Goal: Transaction & Acquisition: Purchase product/service

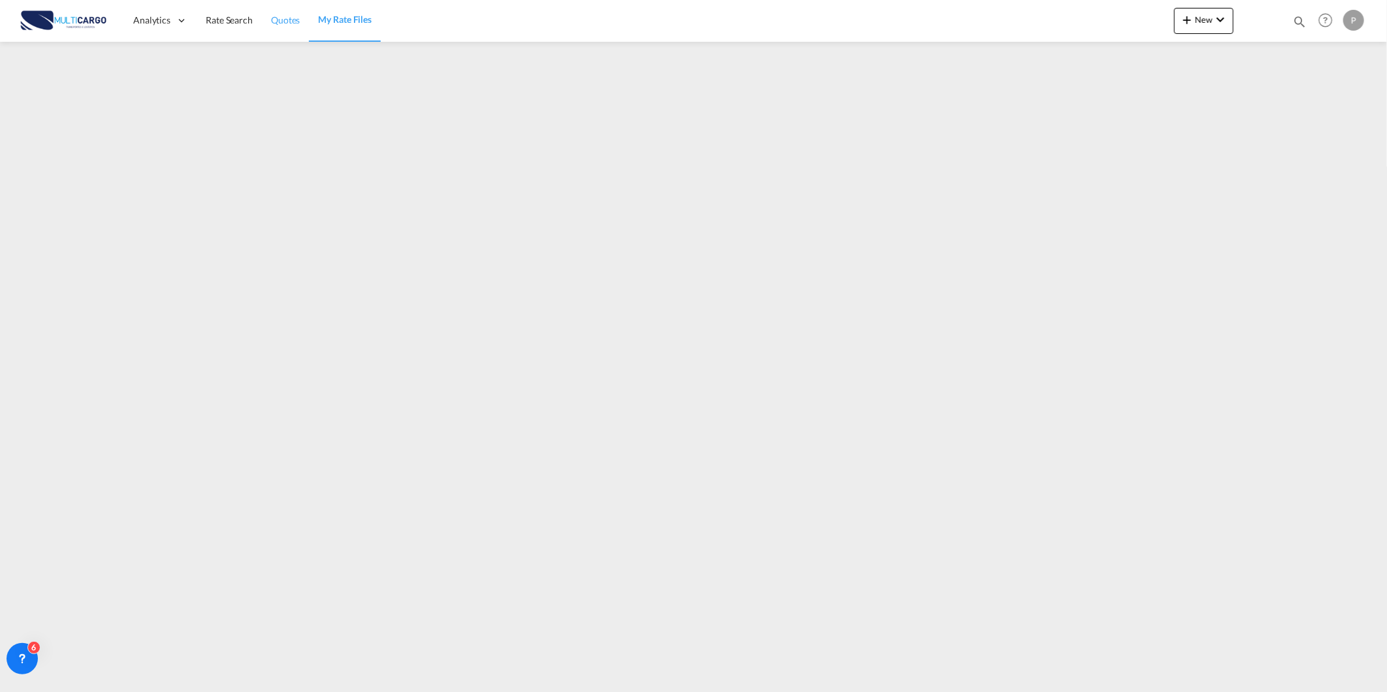
click at [289, 26] on link "Quotes" at bounding box center [285, 20] width 47 height 42
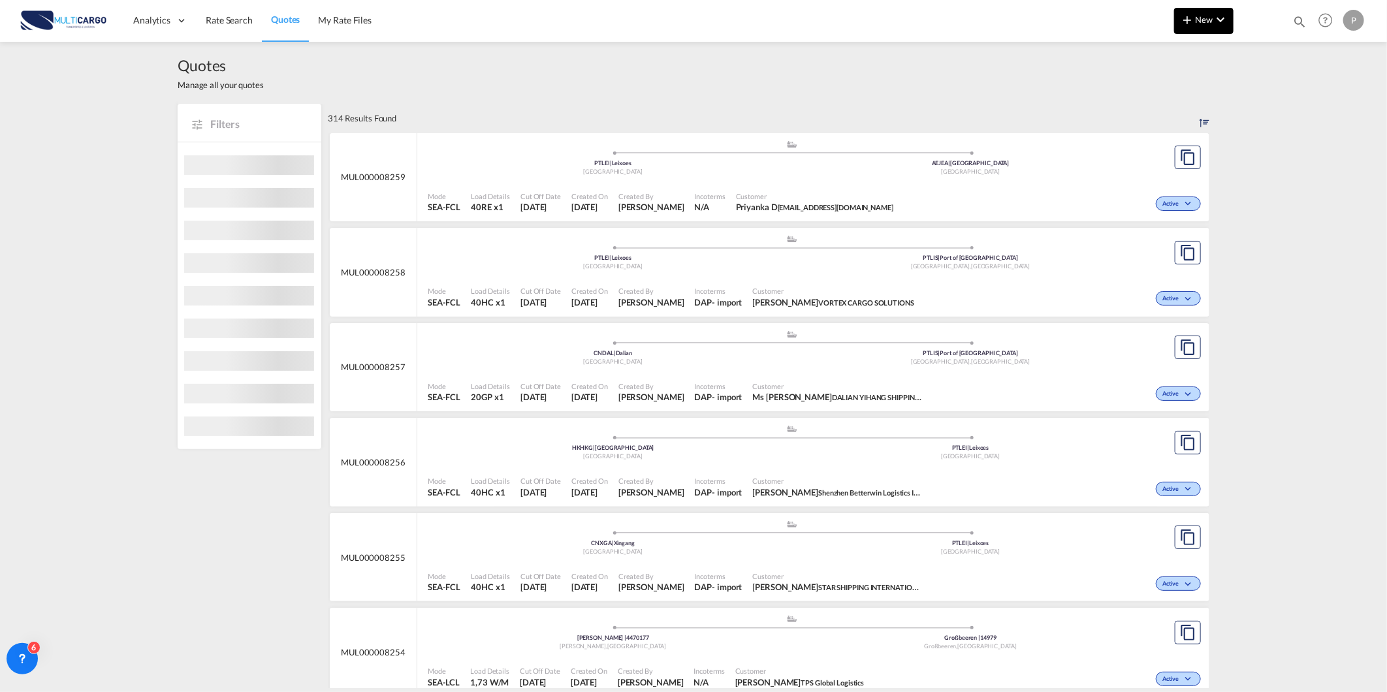
click at [1221, 20] on md-icon "icon-chevron-down" at bounding box center [1221, 20] width 16 height 16
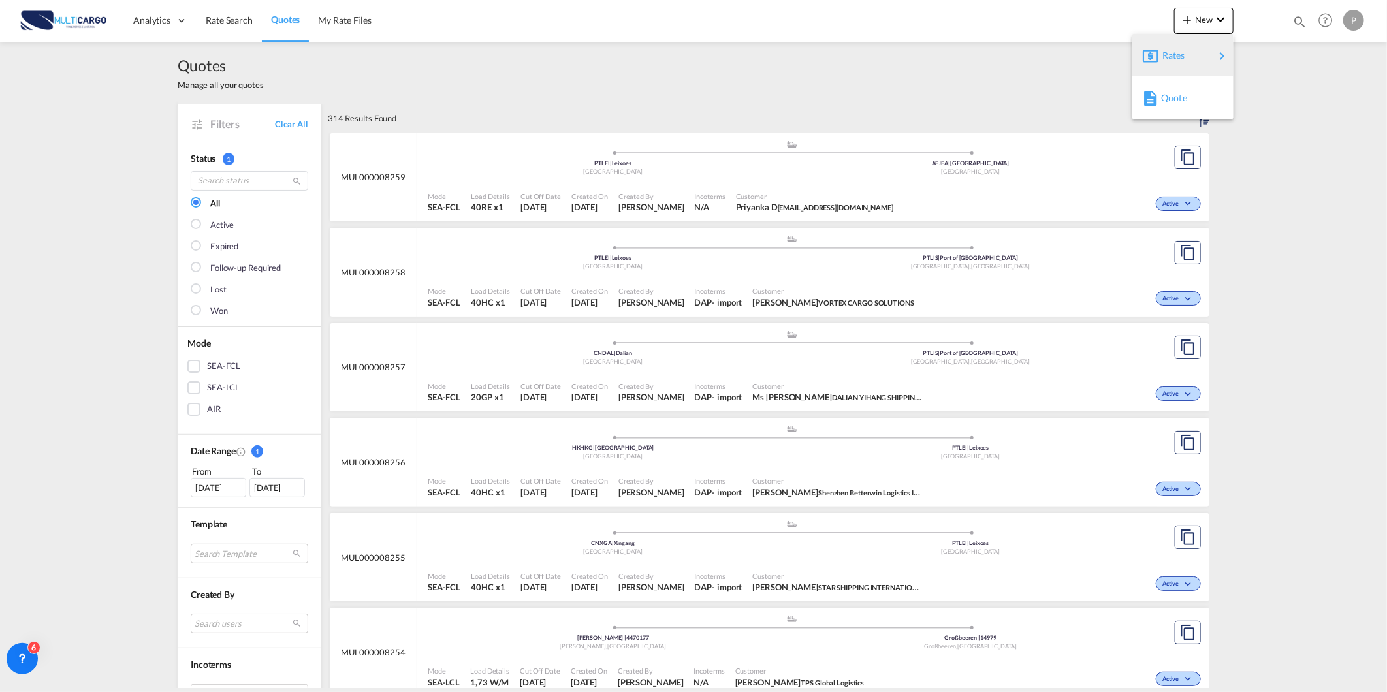
click at [1175, 94] on span "Quote" at bounding box center [1168, 98] width 14 height 26
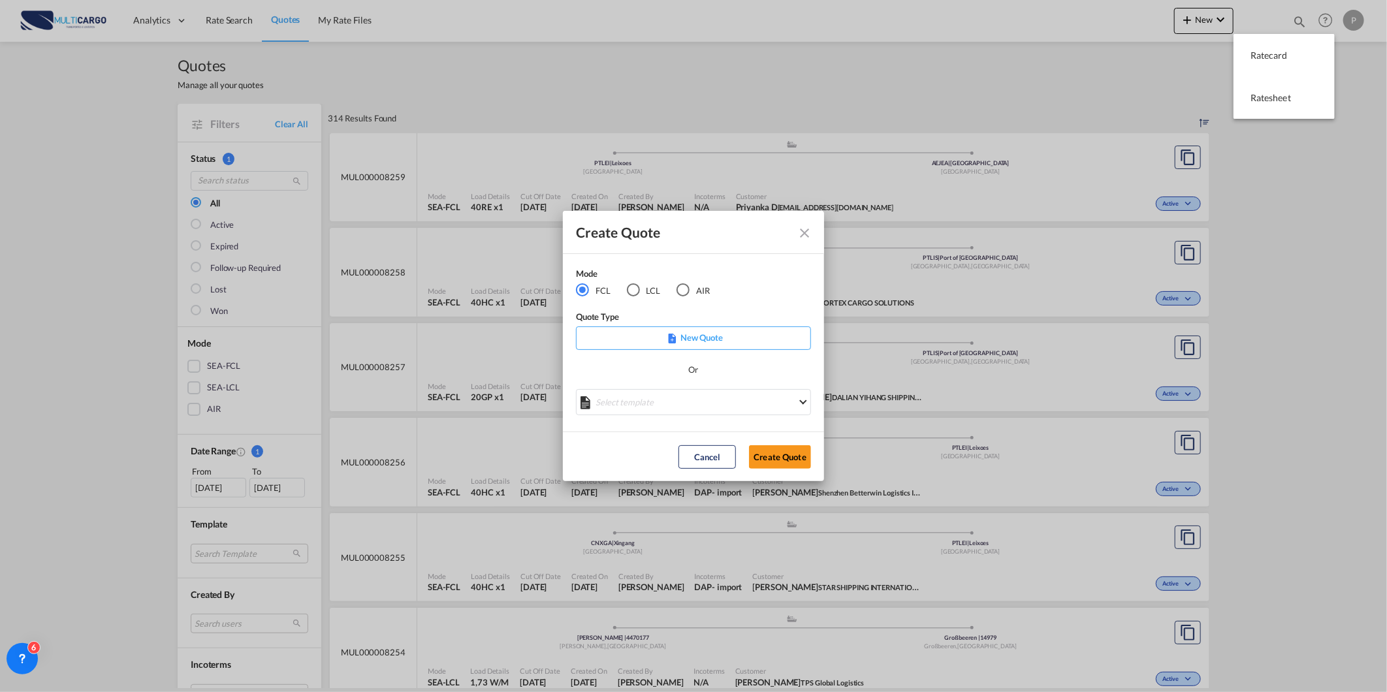
click at [678, 288] on div "AIR" at bounding box center [682, 289] width 13 height 13
click at [661, 401] on md-select "Select template [DATE] IMP_DAP_AIR_>500 [PERSON_NAME] | [DATE] [DATE]_IMP_DAP_A…" at bounding box center [693, 402] width 235 height 26
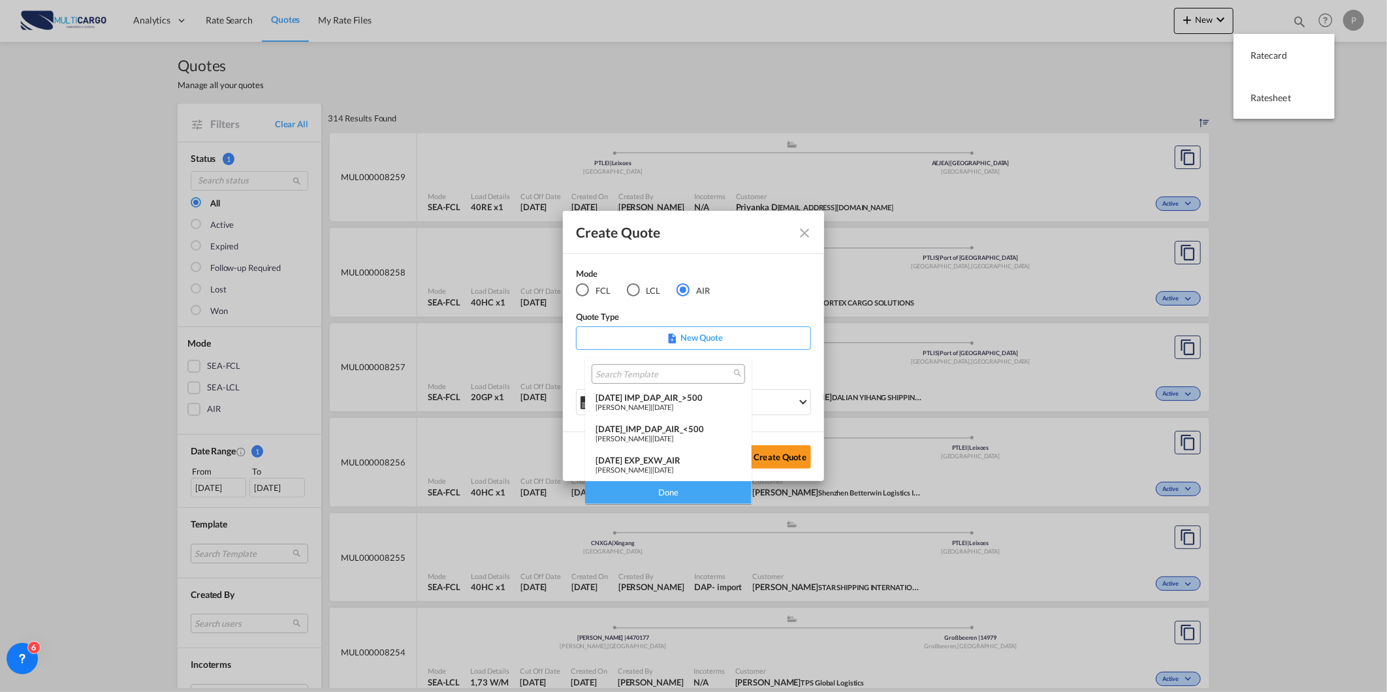
click at [663, 462] on div "[DATE] EXP_EXW_AIR" at bounding box center [669, 460] width 146 height 10
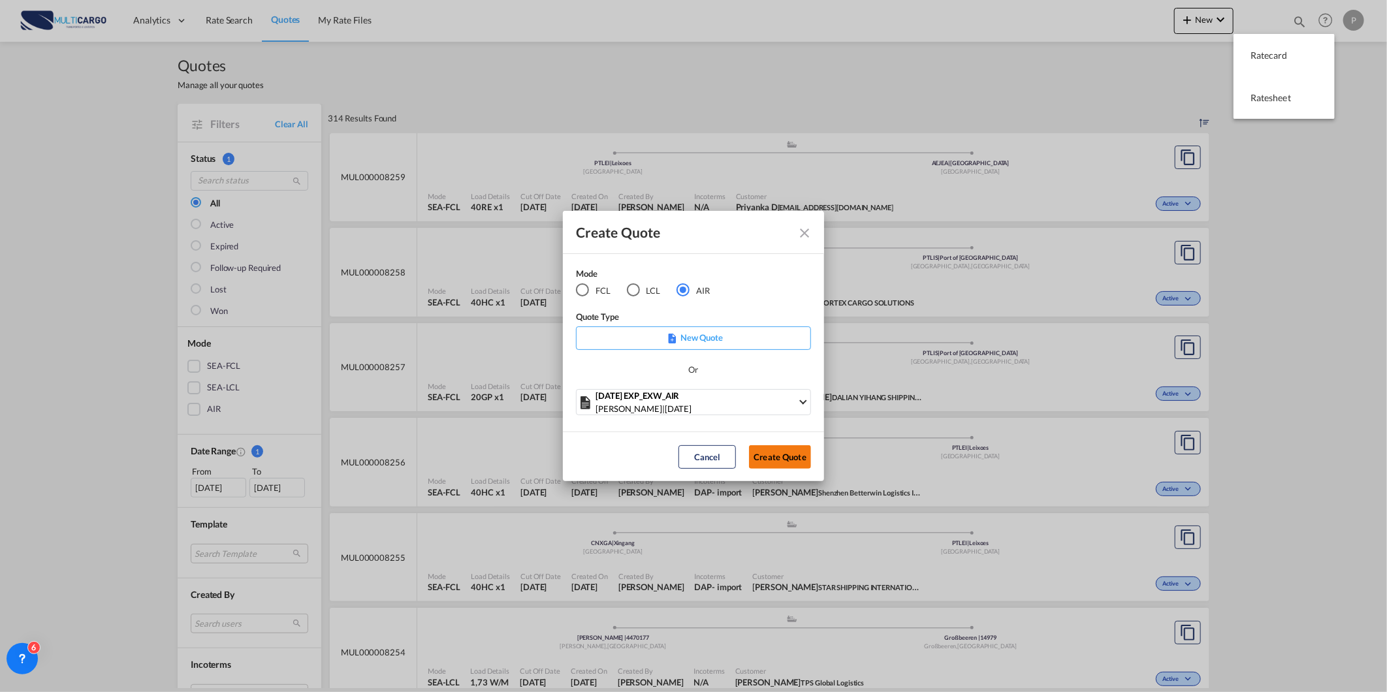
click at [779, 459] on button "Create Quote" at bounding box center [780, 457] width 62 height 24
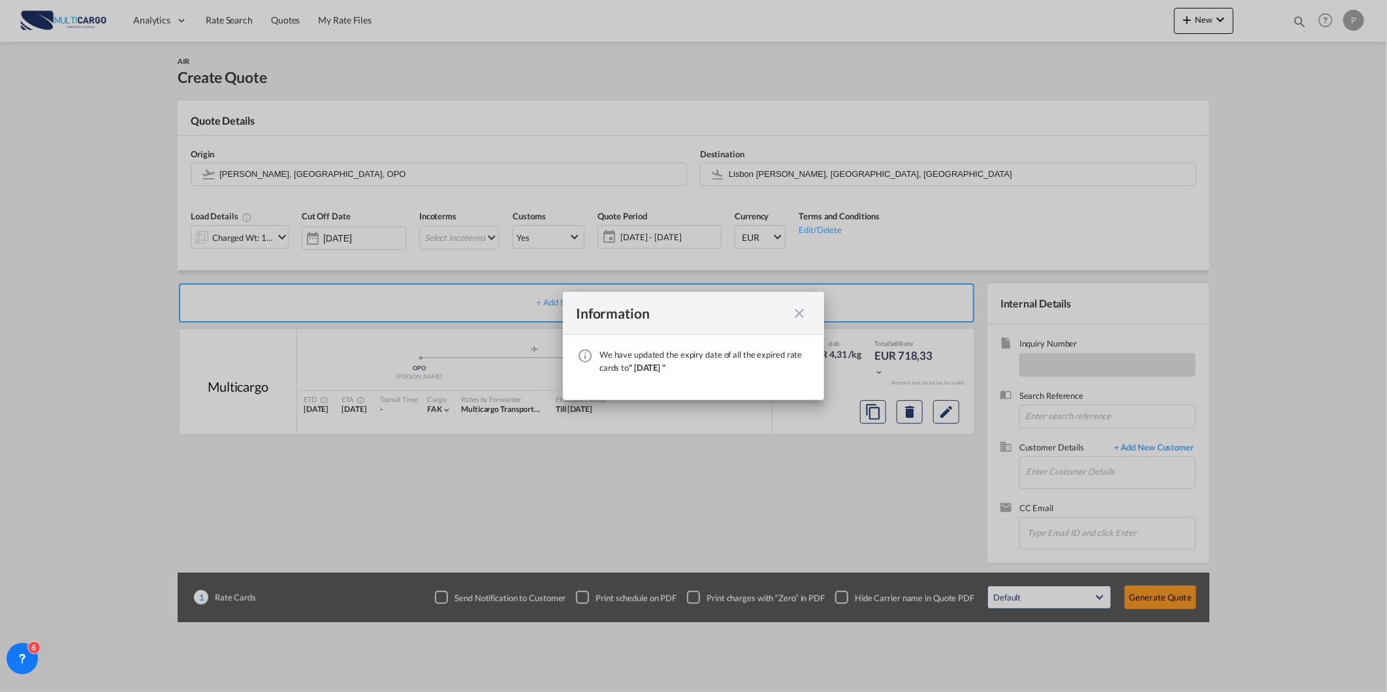
click at [795, 310] on md-icon "icon-close fg-AAA8AD cursor" at bounding box center [799, 314] width 16 height 16
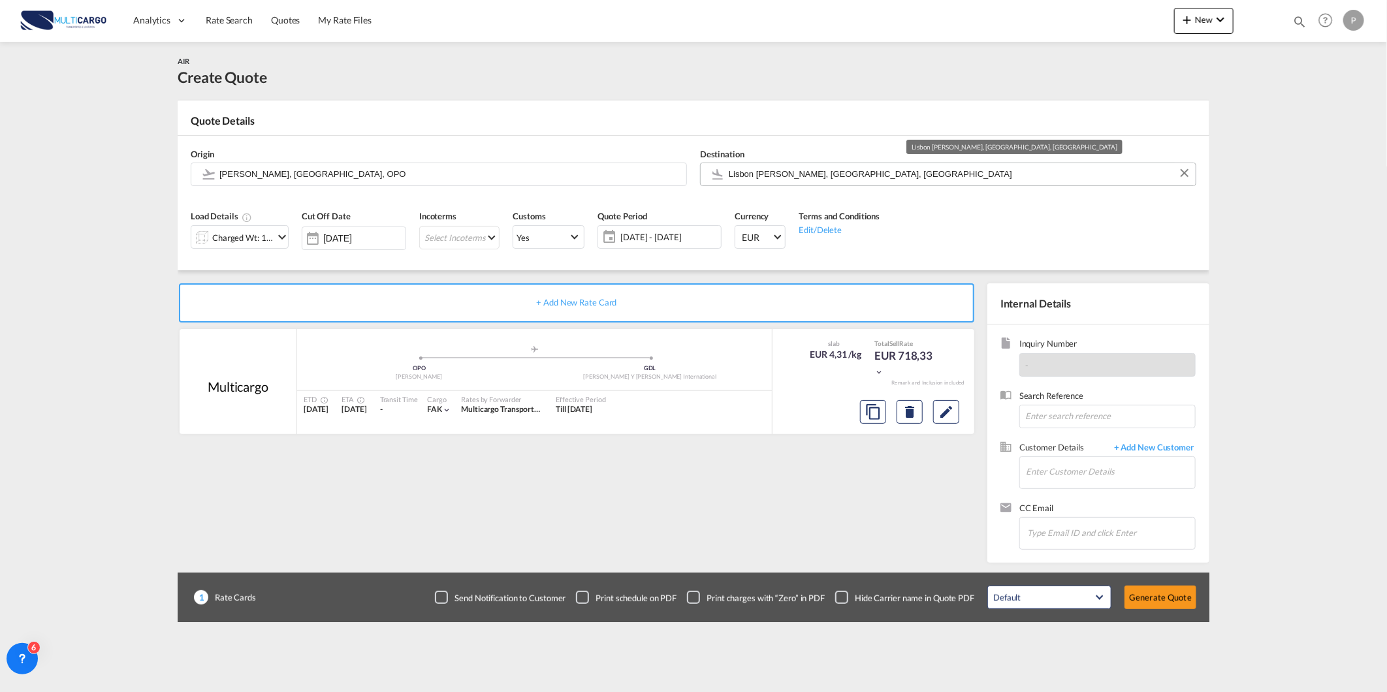
click at [769, 175] on input "Lisbon [PERSON_NAME], [GEOGRAPHIC_DATA], [GEOGRAPHIC_DATA]" at bounding box center [959, 174] width 460 height 23
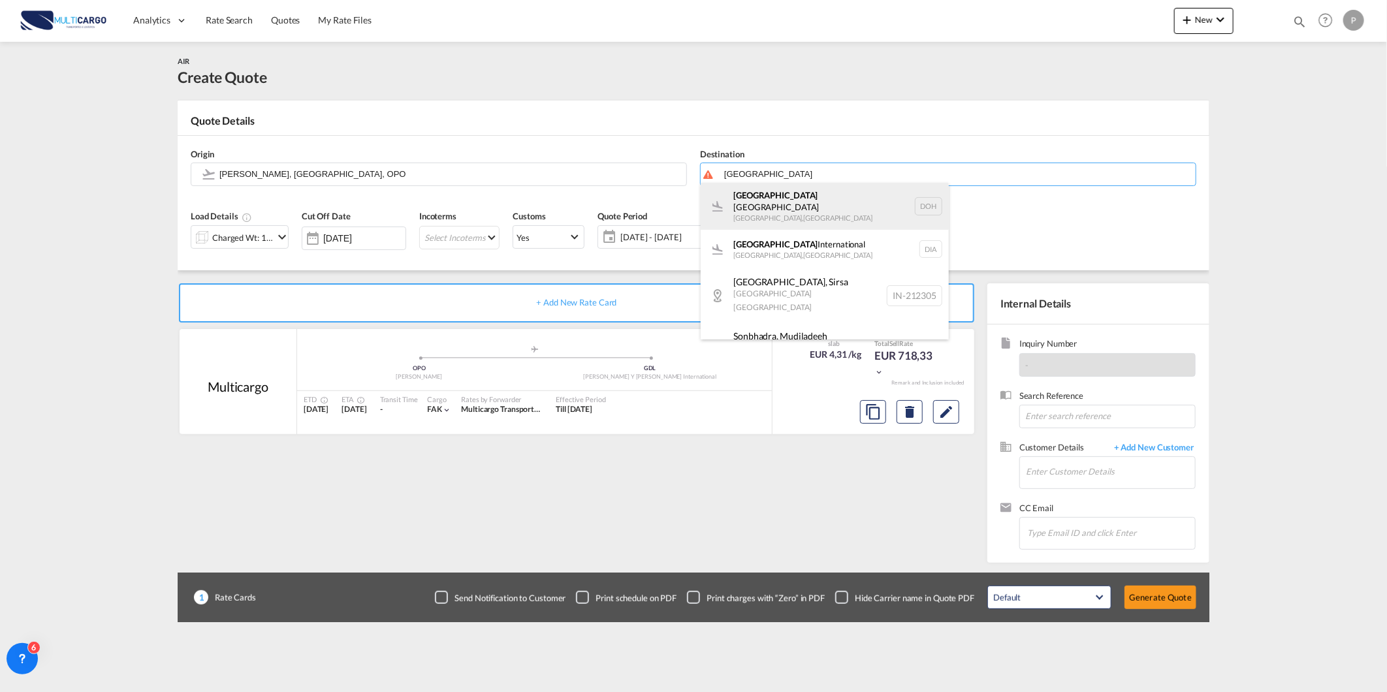
click at [760, 199] on div "[GEOGRAPHIC_DATA] [GEOGRAPHIC_DATA] , [GEOGRAPHIC_DATA] DOH" at bounding box center [825, 206] width 248 height 47
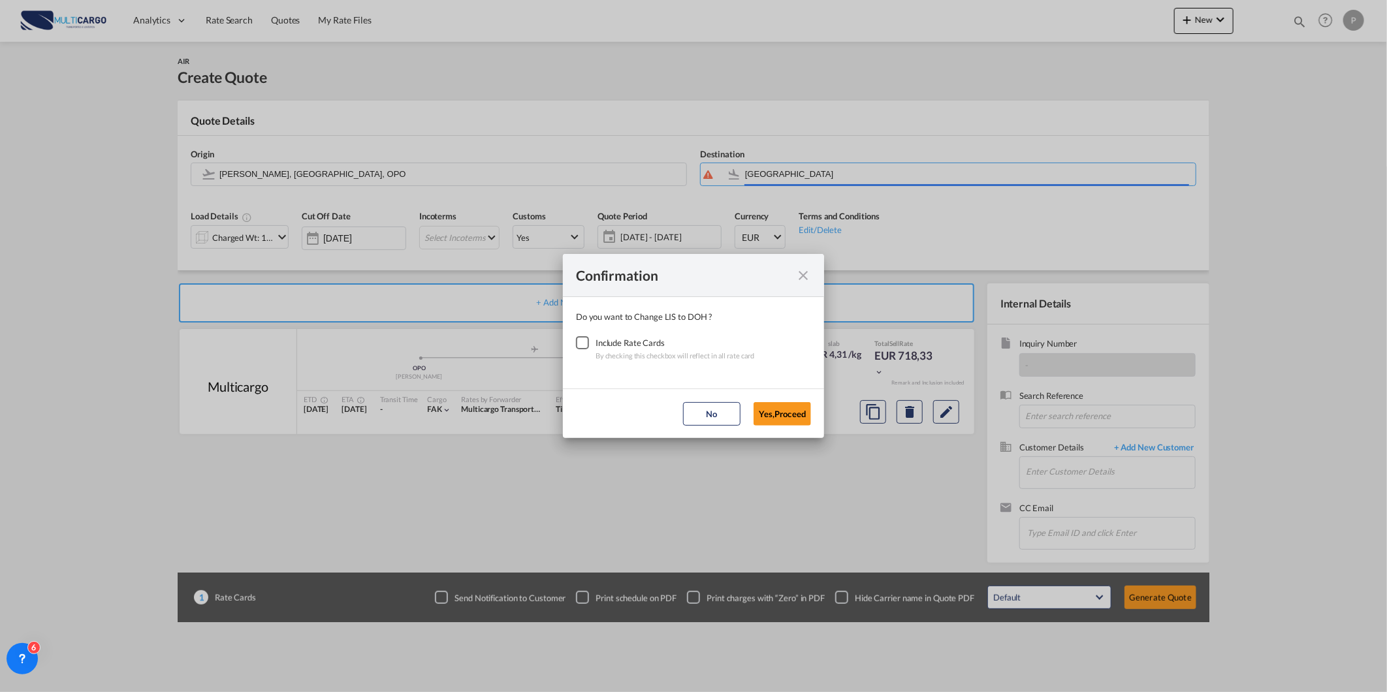
type input "[GEOGRAPHIC_DATA], [GEOGRAPHIC_DATA], [GEOGRAPHIC_DATA]"
click at [588, 340] on div "Checkbox No Ink" at bounding box center [582, 342] width 13 height 13
click at [782, 422] on button "Yes,Proceed" at bounding box center [782, 414] width 57 height 24
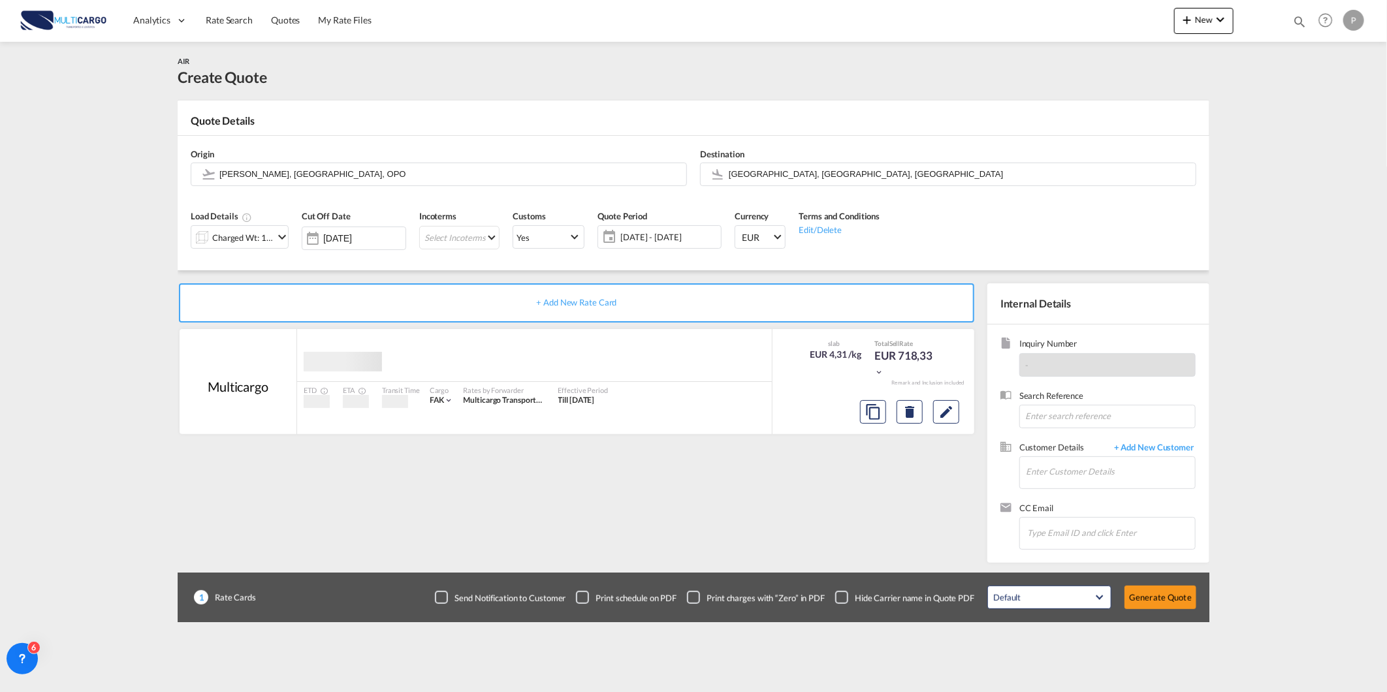
click at [250, 237] on div "Charged Wt: 166,67 KG" at bounding box center [242, 238] width 61 height 18
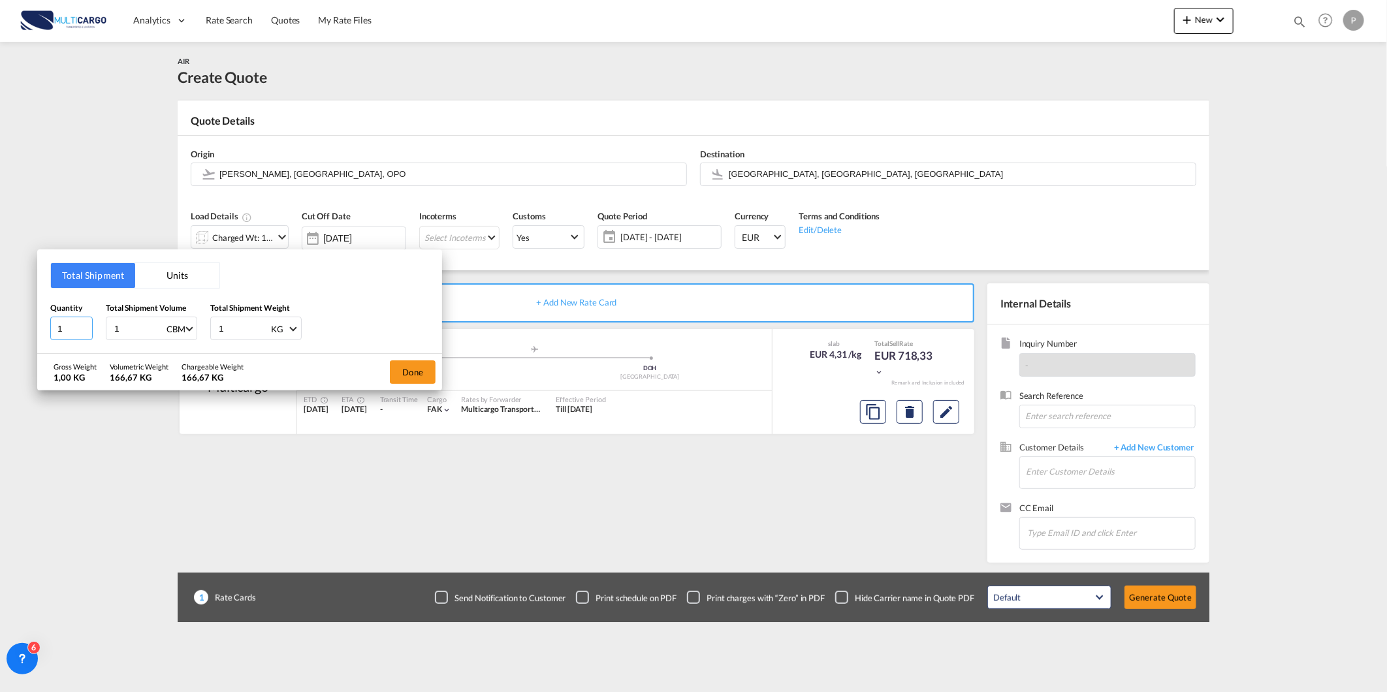
drag, startPoint x: 26, startPoint y: 323, endPoint x: -13, endPoint y: 323, distance: 39.2
click at [0, 323] on html "Analytics Reports Dashboard Rate Search Quotes My Rate Files" at bounding box center [693, 346] width 1387 height 692
type input "3"
type input "2"
type input "2.71"
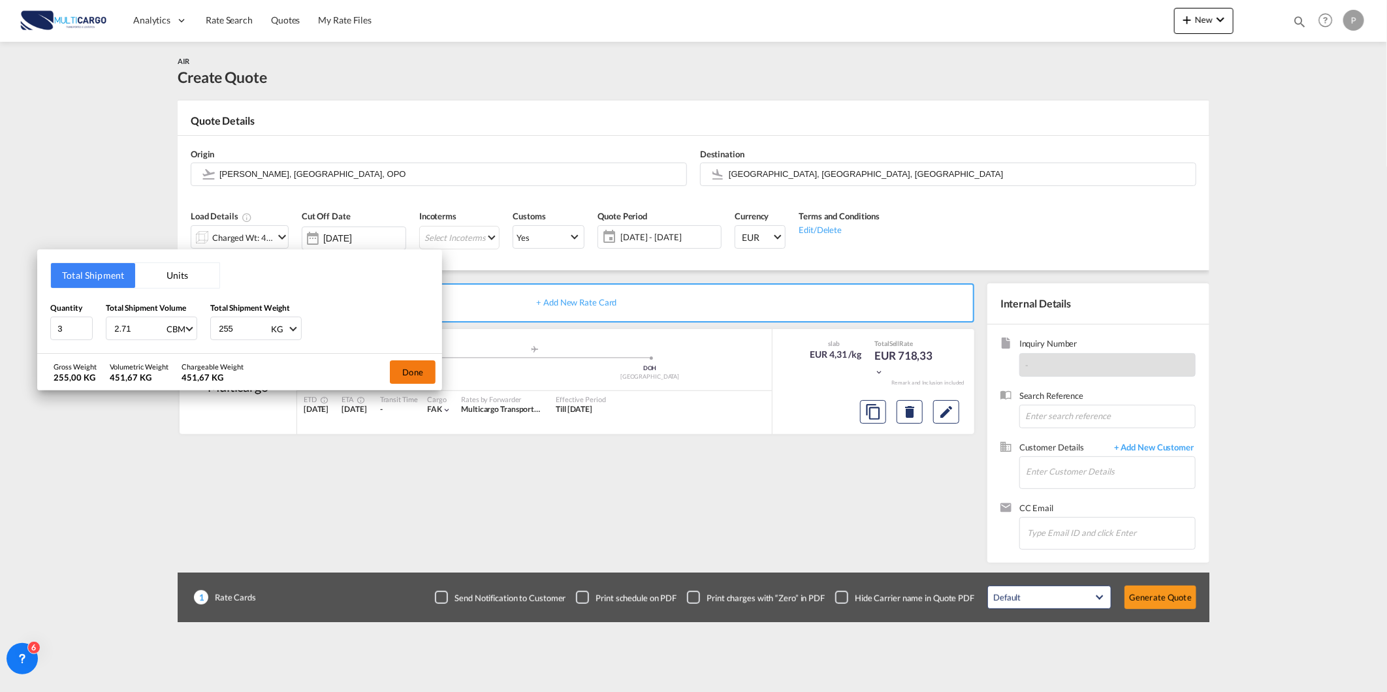
type input "255"
click at [394, 368] on button "Done" at bounding box center [413, 372] width 46 height 24
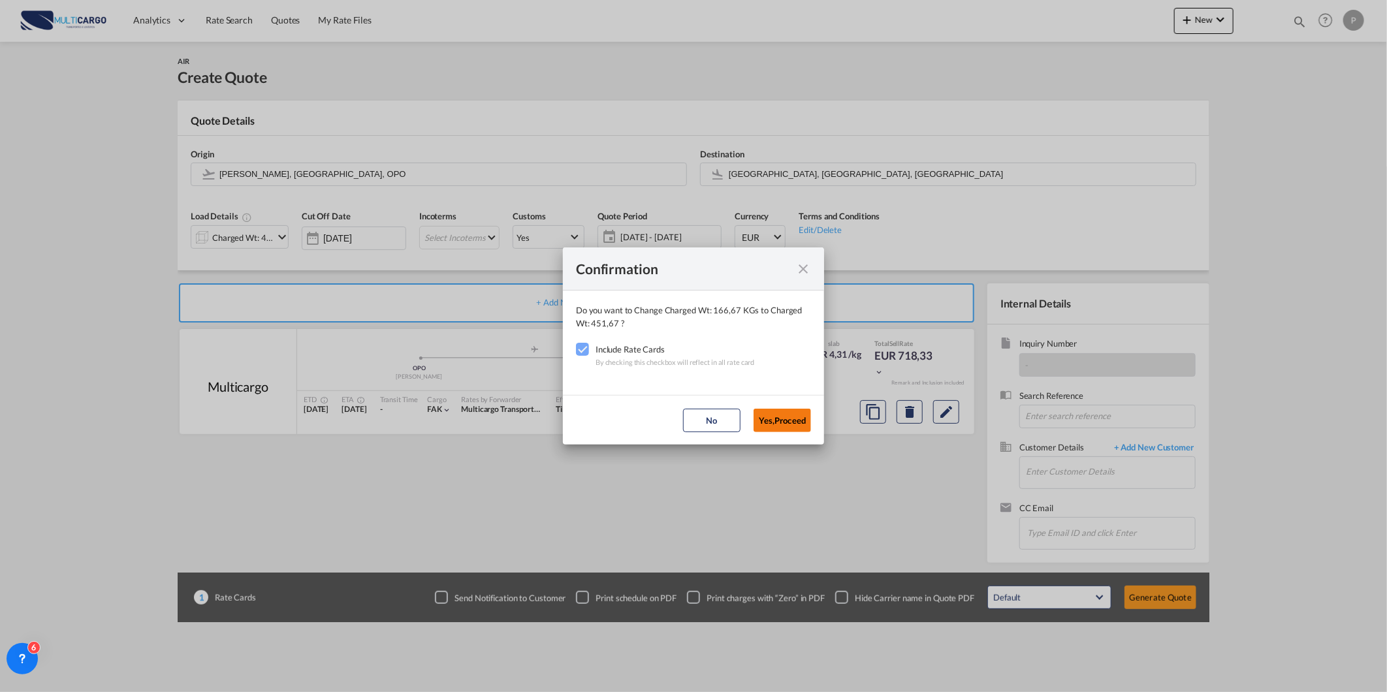
click at [775, 415] on button "Yes,Proceed" at bounding box center [782, 421] width 57 height 24
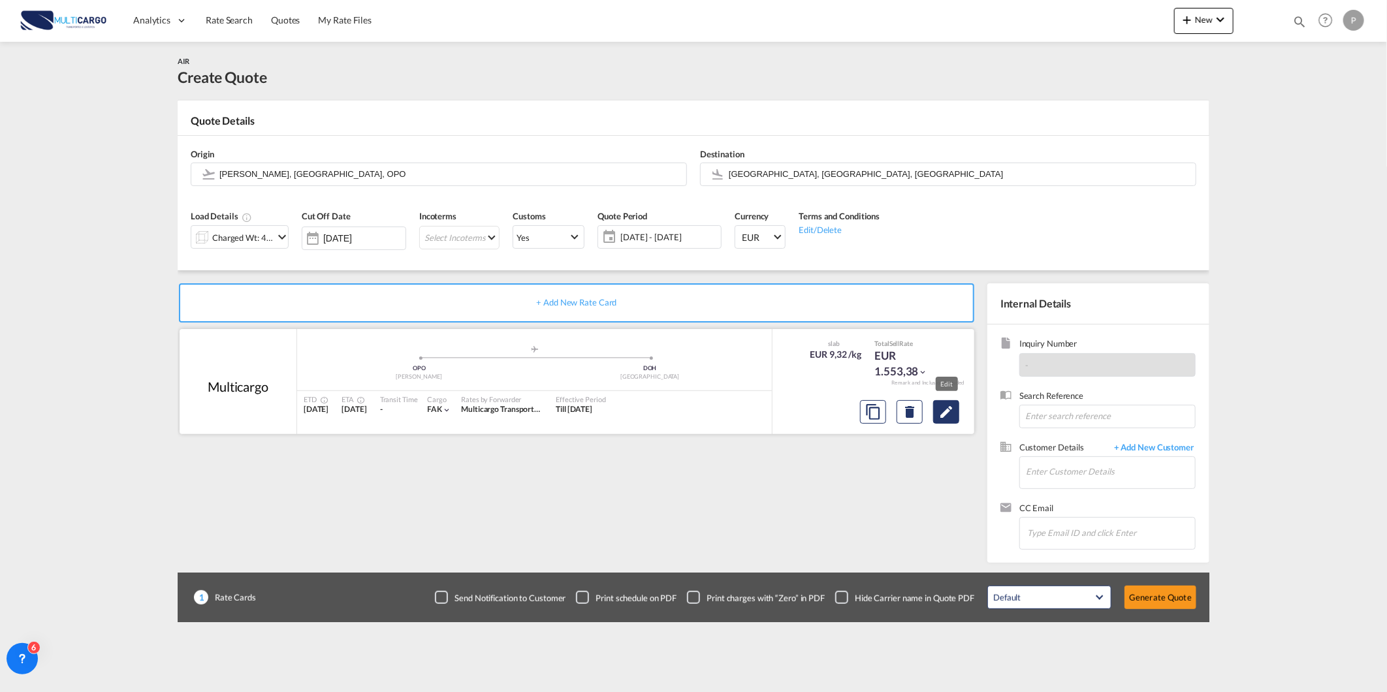
click at [941, 419] on md-icon "Edit" at bounding box center [946, 412] width 16 height 16
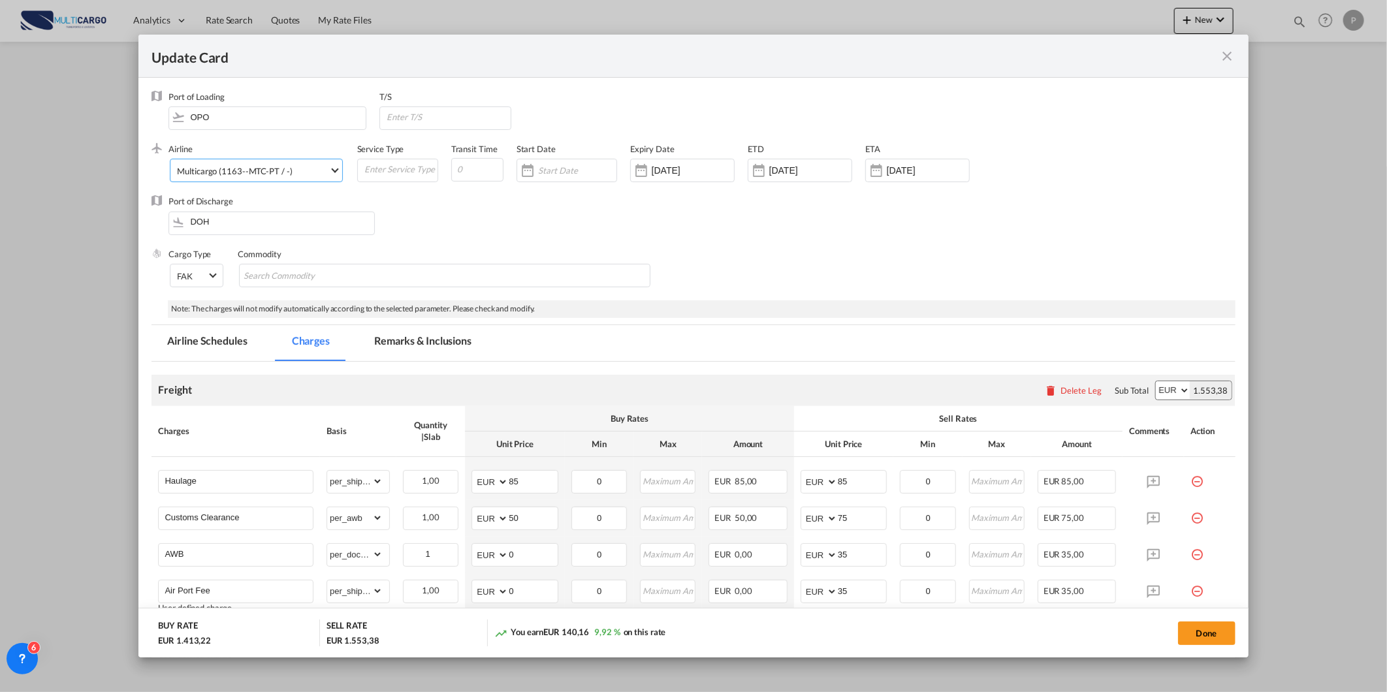
click at [289, 173] on div "Multicargo (1163--MTC-PT / -)" at bounding box center [234, 171] width 115 height 10
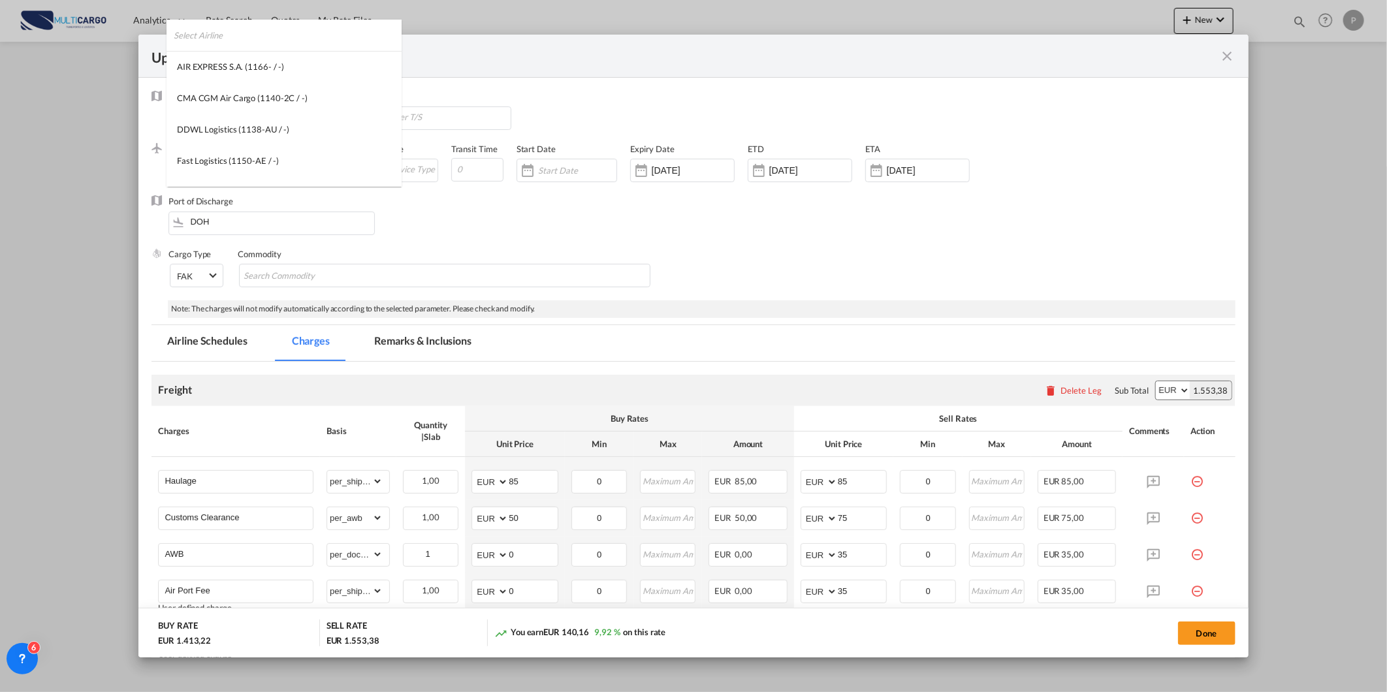
click at [342, 35] on input "search" at bounding box center [288, 35] width 228 height 31
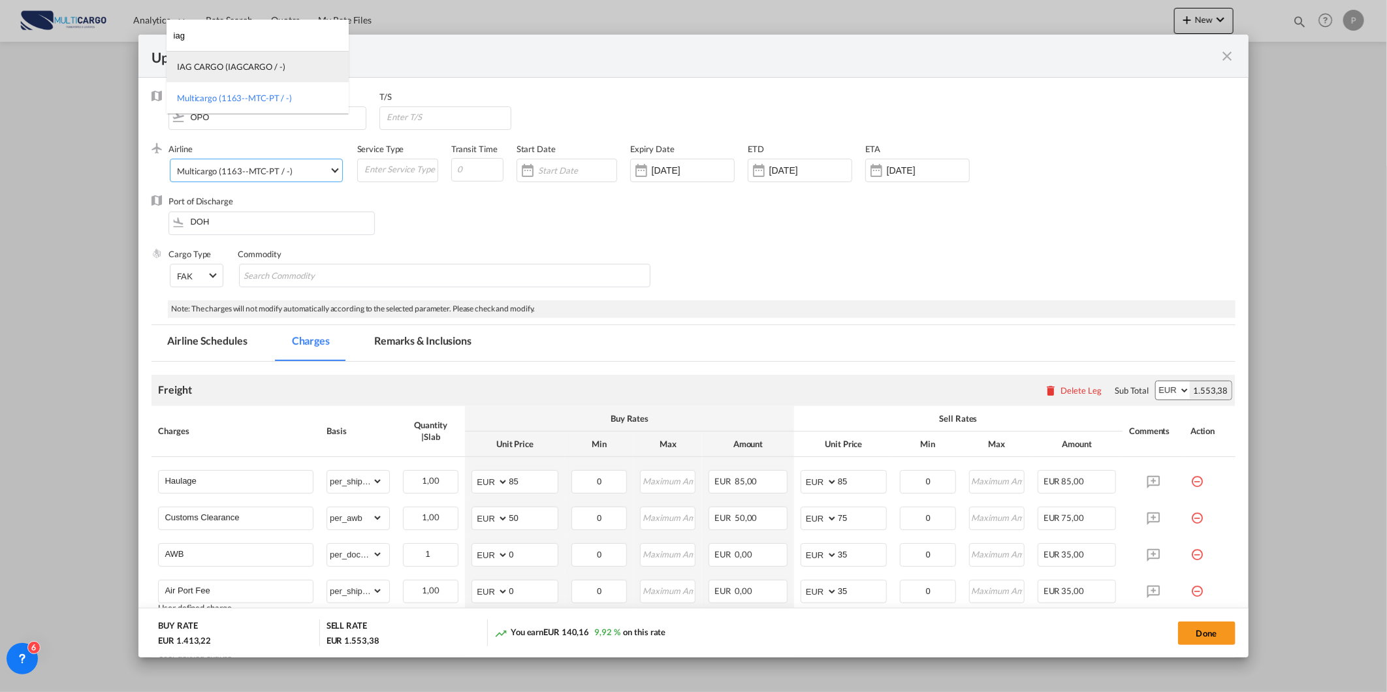
type input "iag"
click at [250, 69] on div "IAG CARGO (IAGCARGO / -)" at bounding box center [231, 67] width 108 height 12
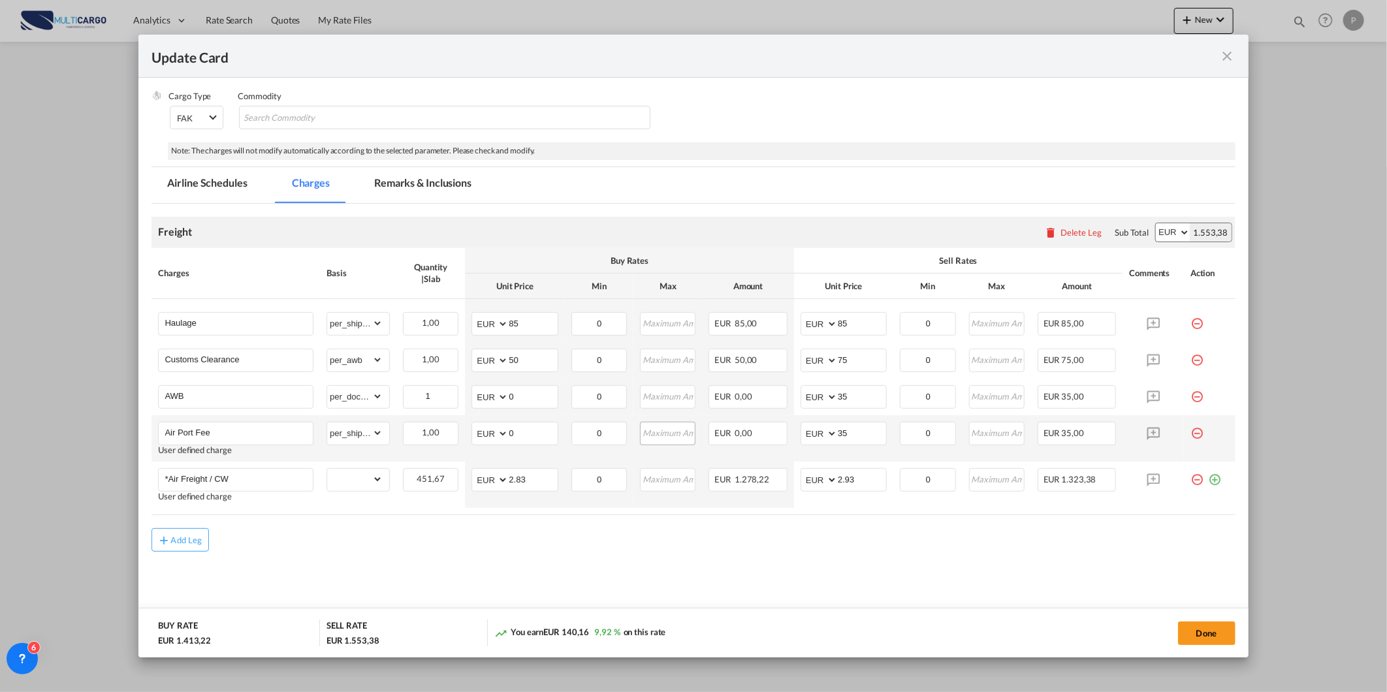
scroll to position [160, 0]
drag, startPoint x: 519, startPoint y: 473, endPoint x: 426, endPoint y: 471, distance: 92.8
click at [425, 473] on tr "*Air Freight / CW User defined charge Please Enter Already Exists gross_weight …" at bounding box center [692, 483] width 1083 height 46
type input "3"
type input "1.15"
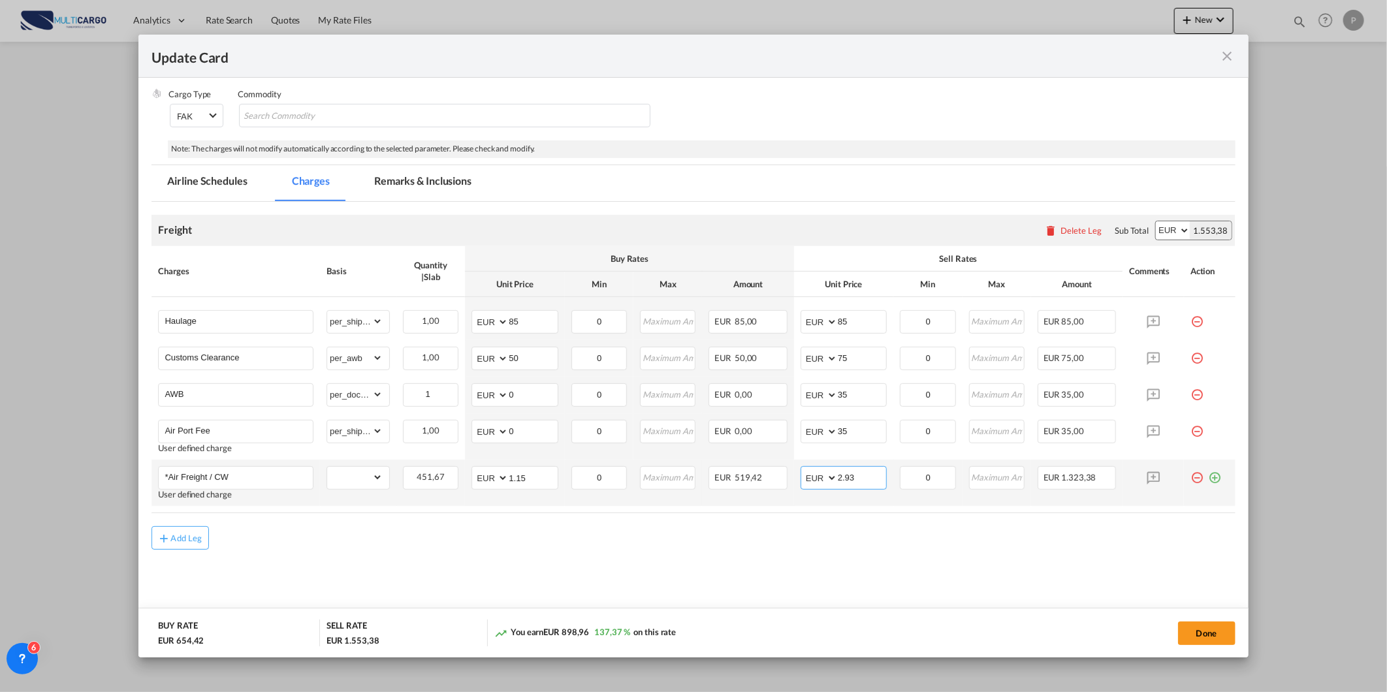
drag, startPoint x: 853, startPoint y: 477, endPoint x: 714, endPoint y: 498, distance: 140.7
click at [736, 488] on tr "*Air Freight / CW User defined charge Please Enter Already Exists gross_weight …" at bounding box center [692, 483] width 1083 height 46
type input "1.45"
drag, startPoint x: 849, startPoint y: 325, endPoint x: 767, endPoint y: 346, distance: 84.3
click at [801, 332] on md-input-container "AED AFN ALL AMD ANG AOA ARS AUD AWG AZN BAM BBD BDT BGN BHD BIF BMD BND [PERSON…" at bounding box center [844, 322] width 86 height 24
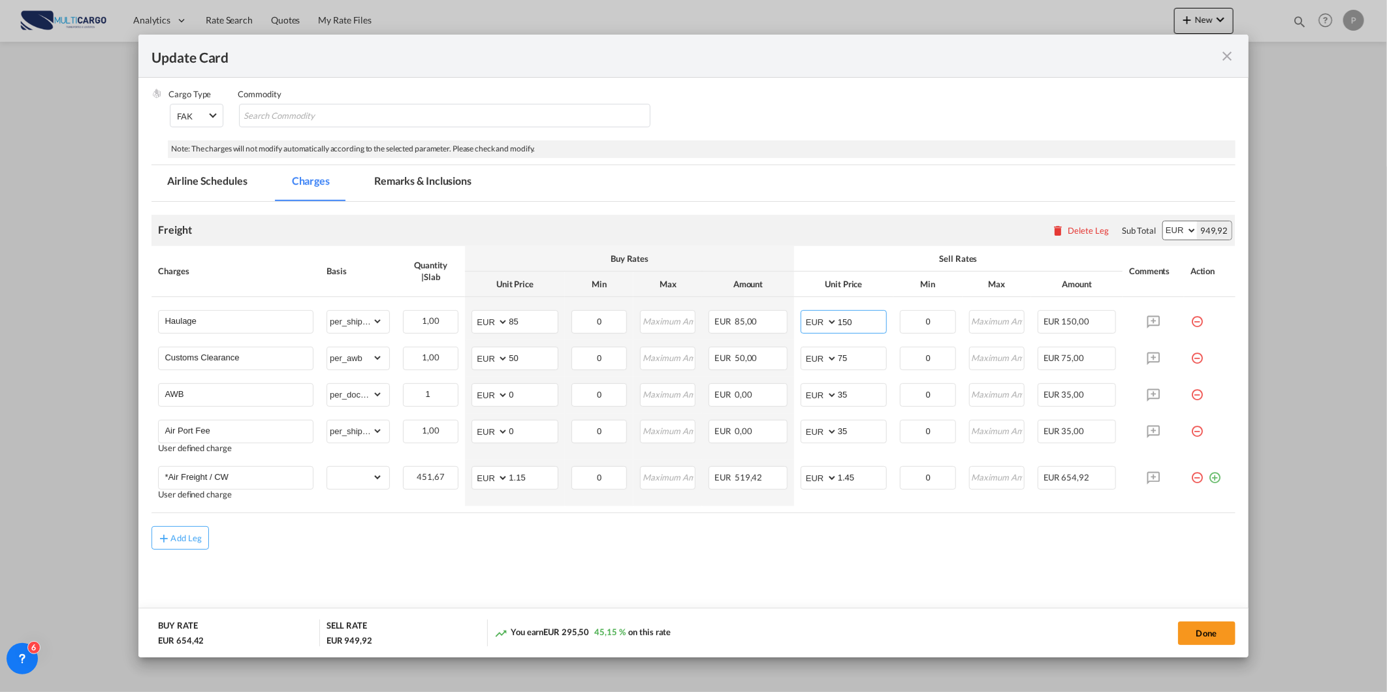
type input "150"
drag, startPoint x: 708, startPoint y: 606, endPoint x: 695, endPoint y: 596, distance: 16.7
click at [708, 605] on md-content "Freight Please enter leg name Leg Name Already Exists Delete Leg Sub Total AED …" at bounding box center [692, 414] width 1083 height 424
click at [471, 195] on md-tab-item "Remarks & Inclusions" at bounding box center [422, 183] width 129 height 36
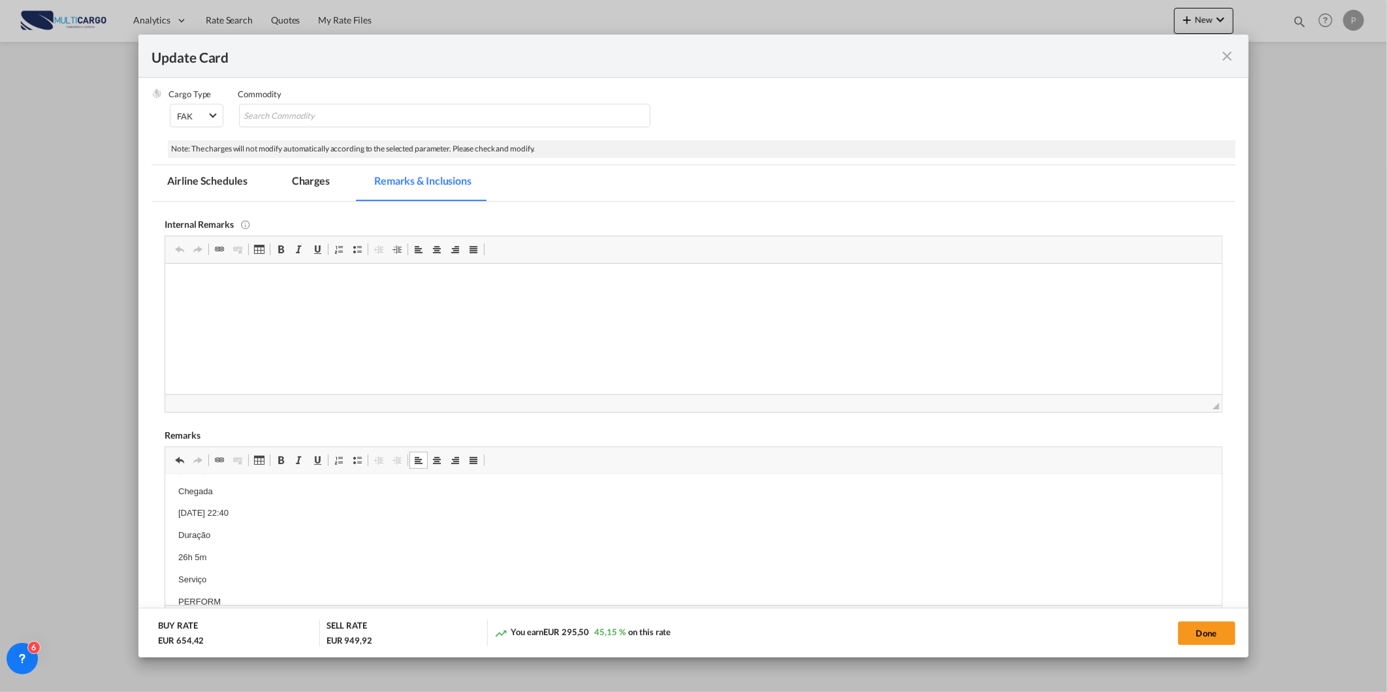
scroll to position [36, 0]
click at [292, 518] on body "[PERSON_NAME] [DATE] 18:35 Chegada [DATE] 22:40 Duração 26h 5m Serviço PERFORM …" at bounding box center [693, 546] width 1030 height 190
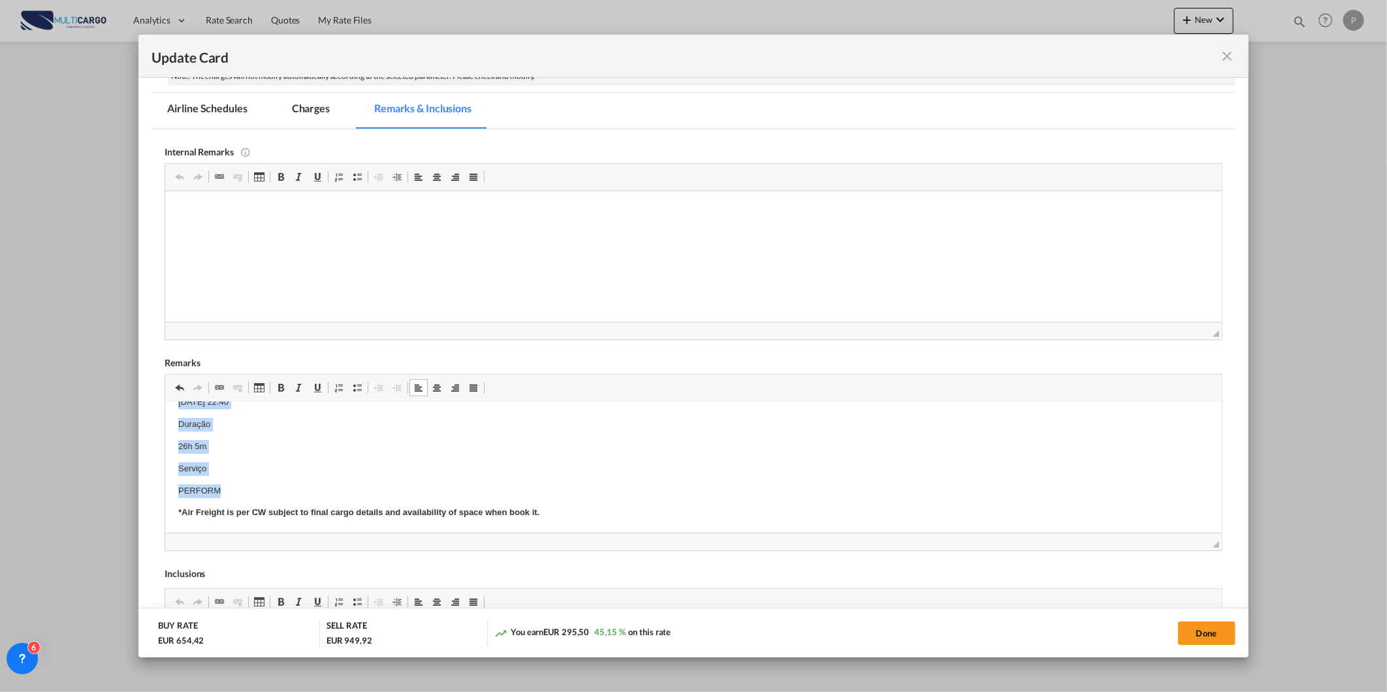
scroll to position [0, 0]
drag, startPoint x: 223, startPoint y: 492, endPoint x: 337, endPoint y: 764, distance: 295.0
click at [171, 402] on html "[PERSON_NAME] [DATE] 18:35 Chegada [DATE] 22:40 Duração 26h 5m Serviço PERFORM …" at bounding box center [693, 510] width 1056 height 216
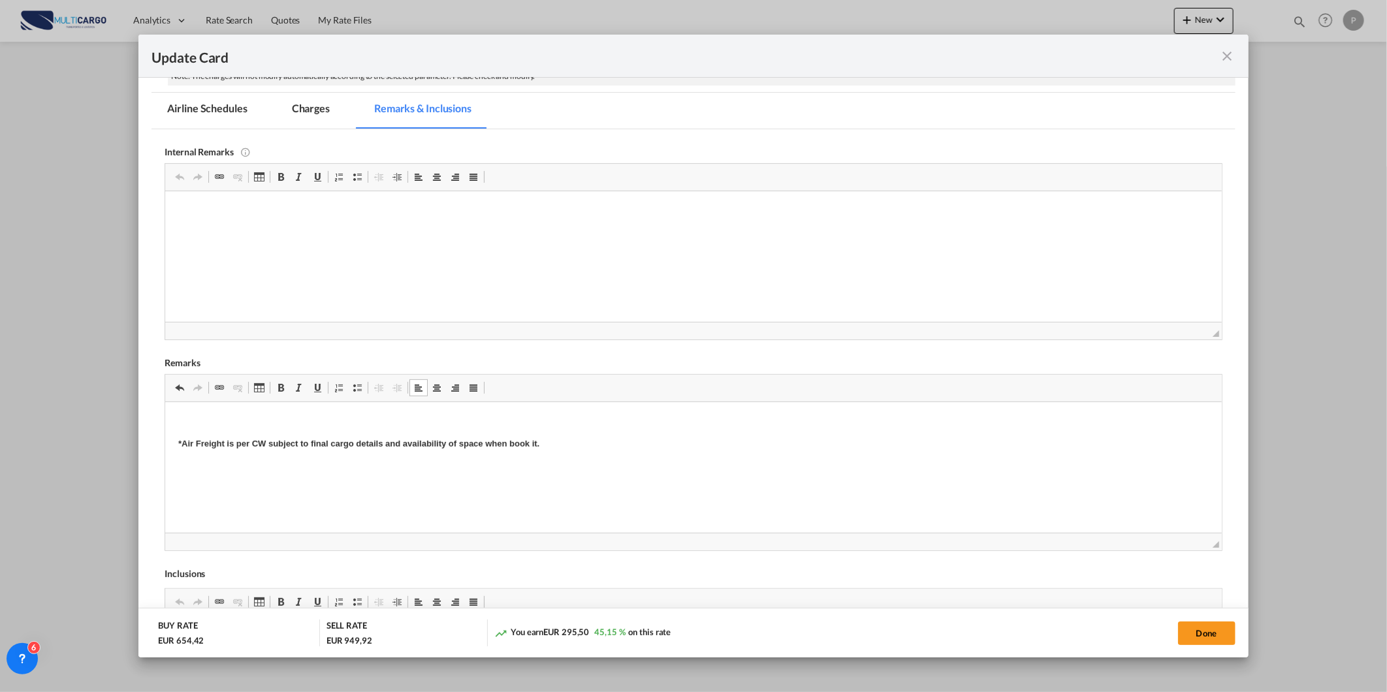
scroll to position [47, 0]
click at [1213, 620] on div "Done" at bounding box center [1027, 633] width 418 height 27
click at [1196, 629] on button "Done" at bounding box center [1206, 634] width 57 height 24
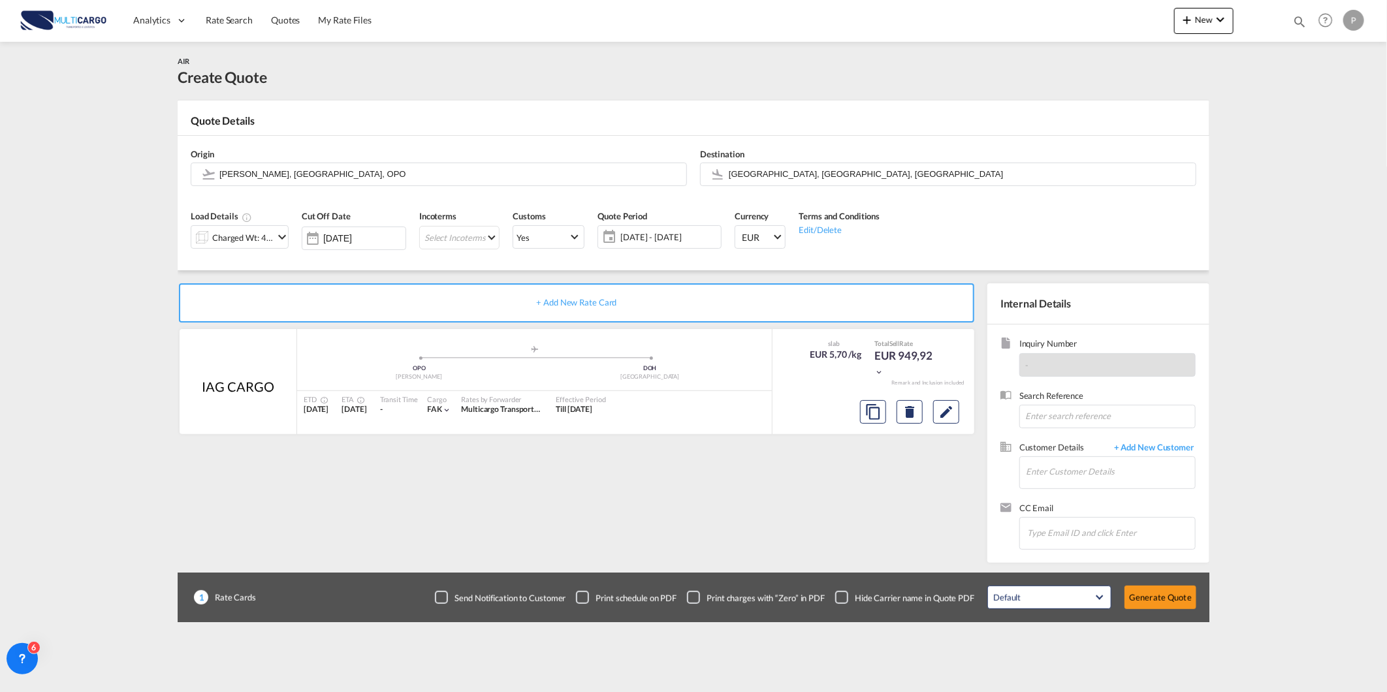
scroll to position [8, 0]
click at [1071, 475] on input "Enter Customer Details" at bounding box center [1110, 471] width 169 height 29
paste input "Dear [PERSON_NAME],"
click at [1099, 478] on input "Dear [PERSON_NAME]," at bounding box center [1110, 471] width 169 height 29
click at [1098, 477] on input "Dear [PERSON_NAME]," at bounding box center [1110, 471] width 169 height 29
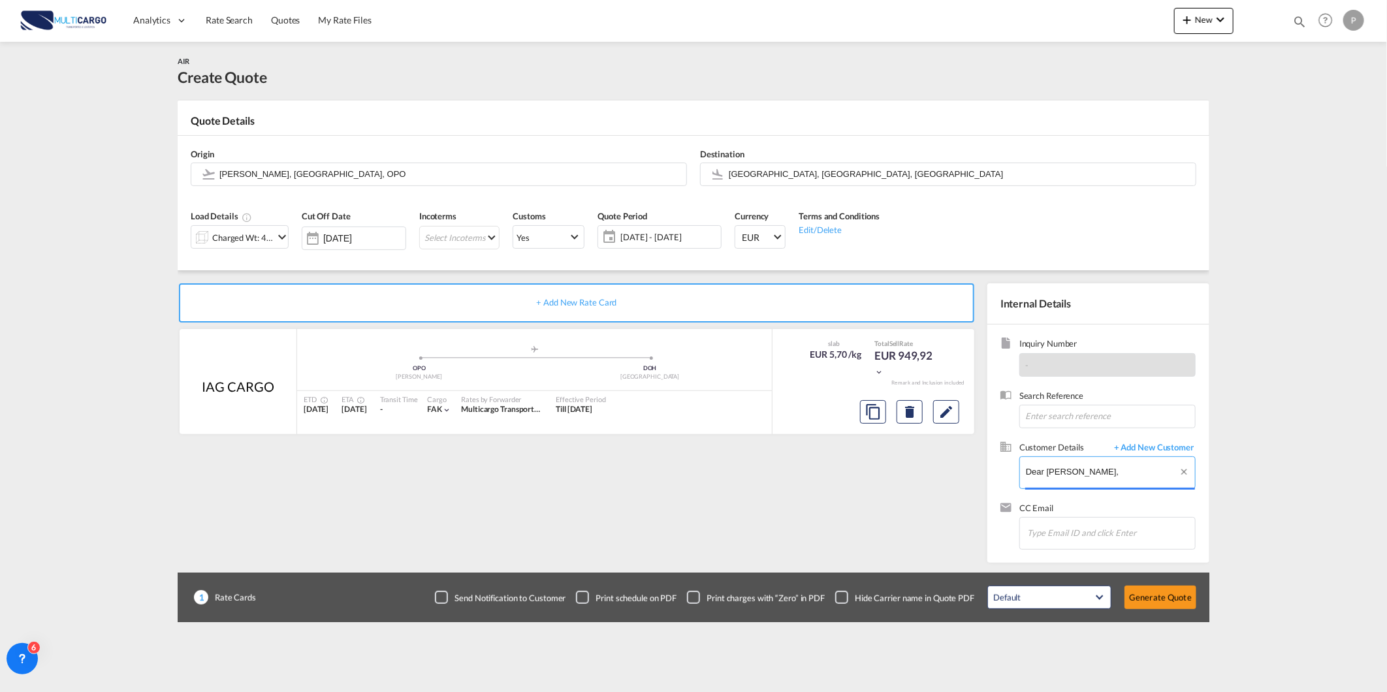
click at [1098, 477] on input "Dear [PERSON_NAME]," at bounding box center [1110, 471] width 169 height 29
click at [1062, 468] on input "Dear [PERSON_NAME]," at bounding box center [1110, 471] width 169 height 29
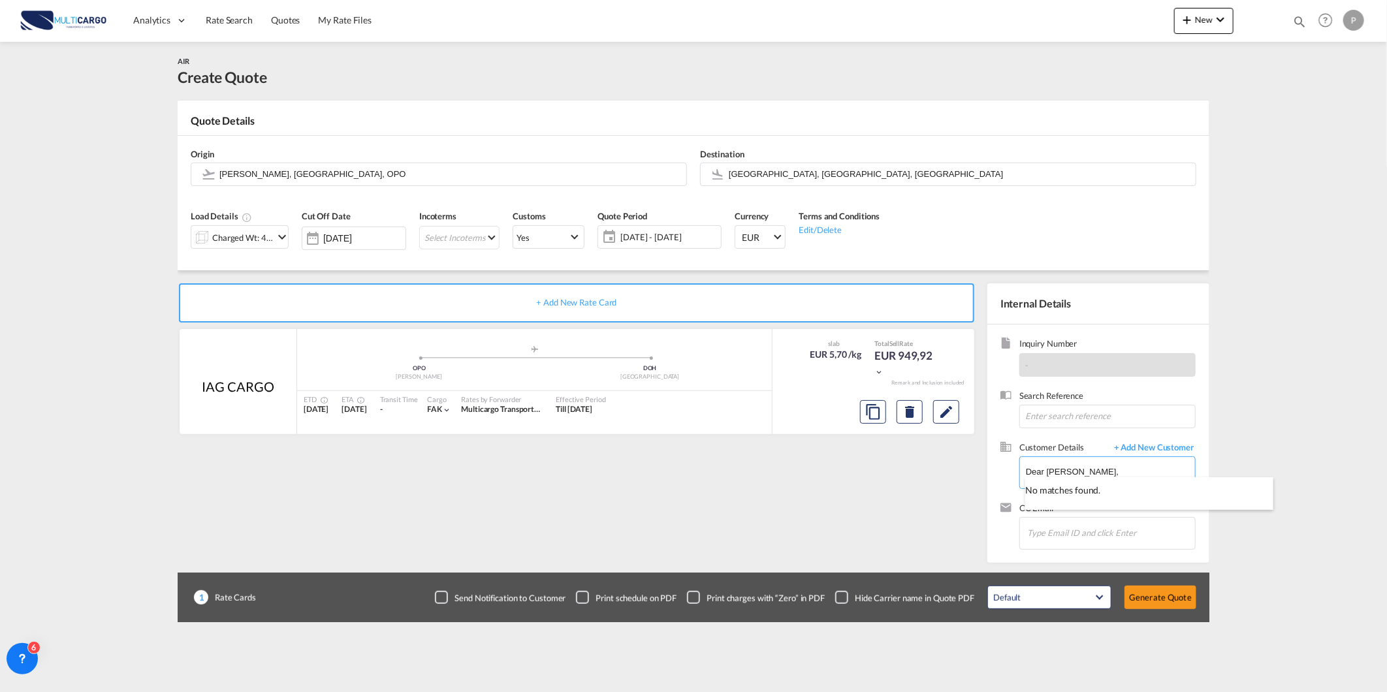
paste input "[EMAIL_ADDRESS][DOMAIN_NAME]"
type input "[EMAIL_ADDRESS][DOMAIN_NAME]"
click at [1163, 446] on span "+ Add New Customer" at bounding box center [1151, 448] width 88 height 15
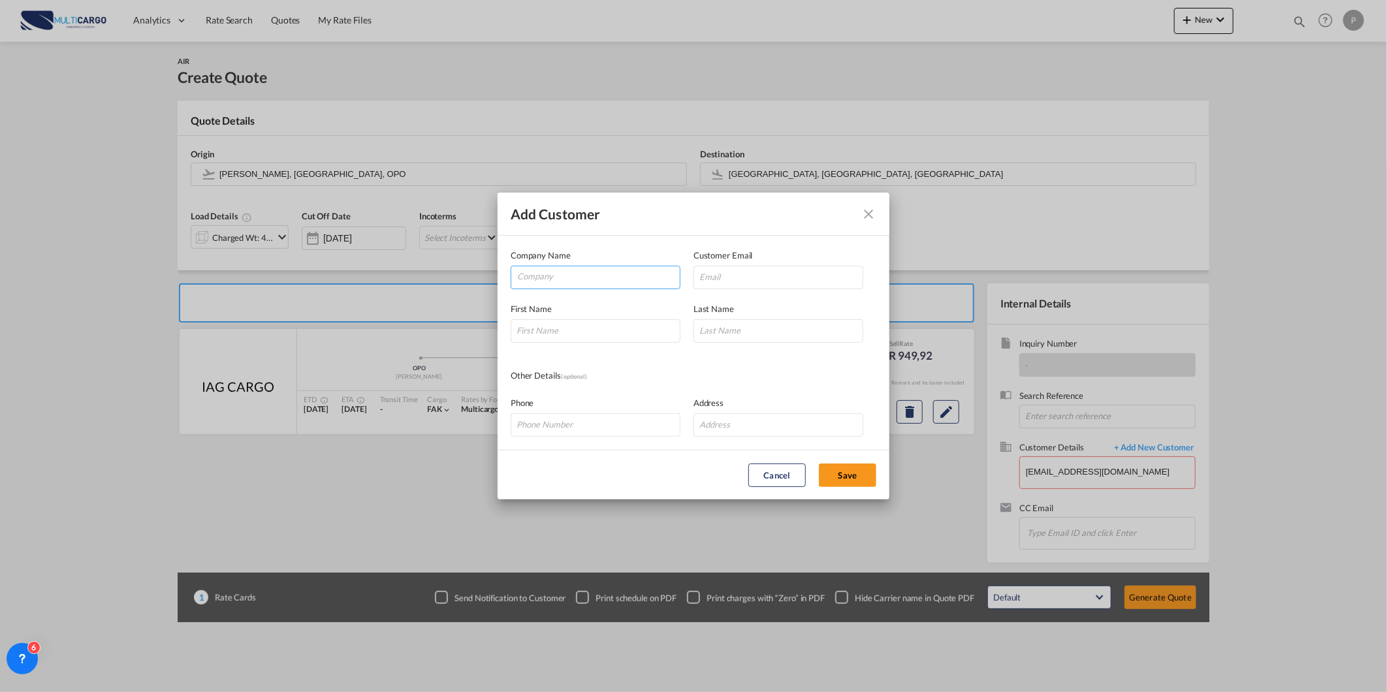
click at [599, 281] on input "Company" at bounding box center [598, 276] width 163 height 20
paste input "[EMAIL_ADDRESS][DOMAIN_NAME]"
type input "[EMAIL_ADDRESS][DOMAIN_NAME]"
click at [712, 268] on input "Add Customer Company ..." at bounding box center [778, 278] width 170 height 24
paste input "[EMAIL_ADDRESS][DOMAIN_NAME]"
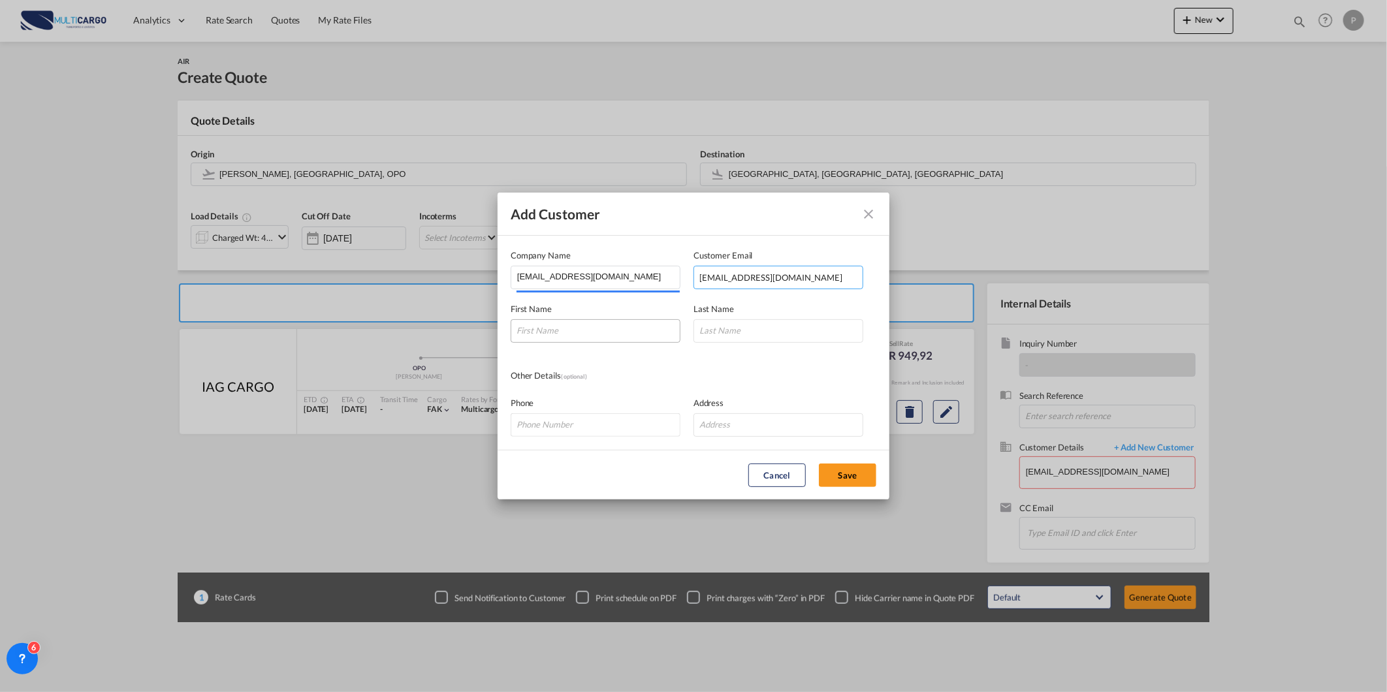
type input "[EMAIL_ADDRESS][DOMAIN_NAME]"
click at [582, 320] on input "Add Customer Company ..." at bounding box center [596, 331] width 170 height 24
paste input "[EMAIL_ADDRESS][DOMAIN_NAME]"
type input "[EMAIL_ADDRESS][DOMAIN_NAME]"
click at [733, 330] on input "Add Customer Company ..." at bounding box center [778, 331] width 170 height 24
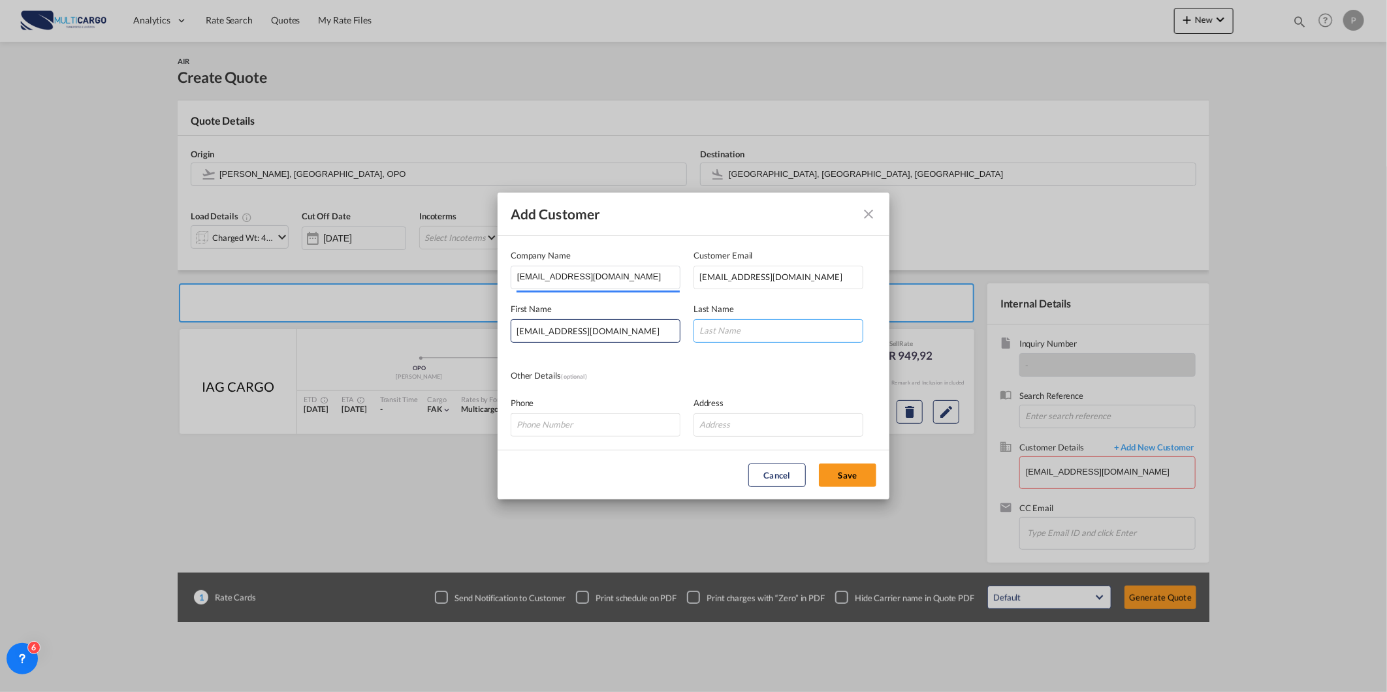
paste input "[EMAIL_ADDRESS][DOMAIN_NAME]"
type input "[EMAIL_ADDRESS][DOMAIN_NAME]"
click at [680, 387] on div "Phone Address" at bounding box center [694, 410] width 366 height 54
click at [844, 479] on button "Save" at bounding box center [847, 476] width 57 height 24
type input "[EMAIL_ADDRESS][DOMAIN_NAME], [DOMAIN_NAME][EMAIL_ADDRESS][DOMAIN_NAME] [DOMAIN…"
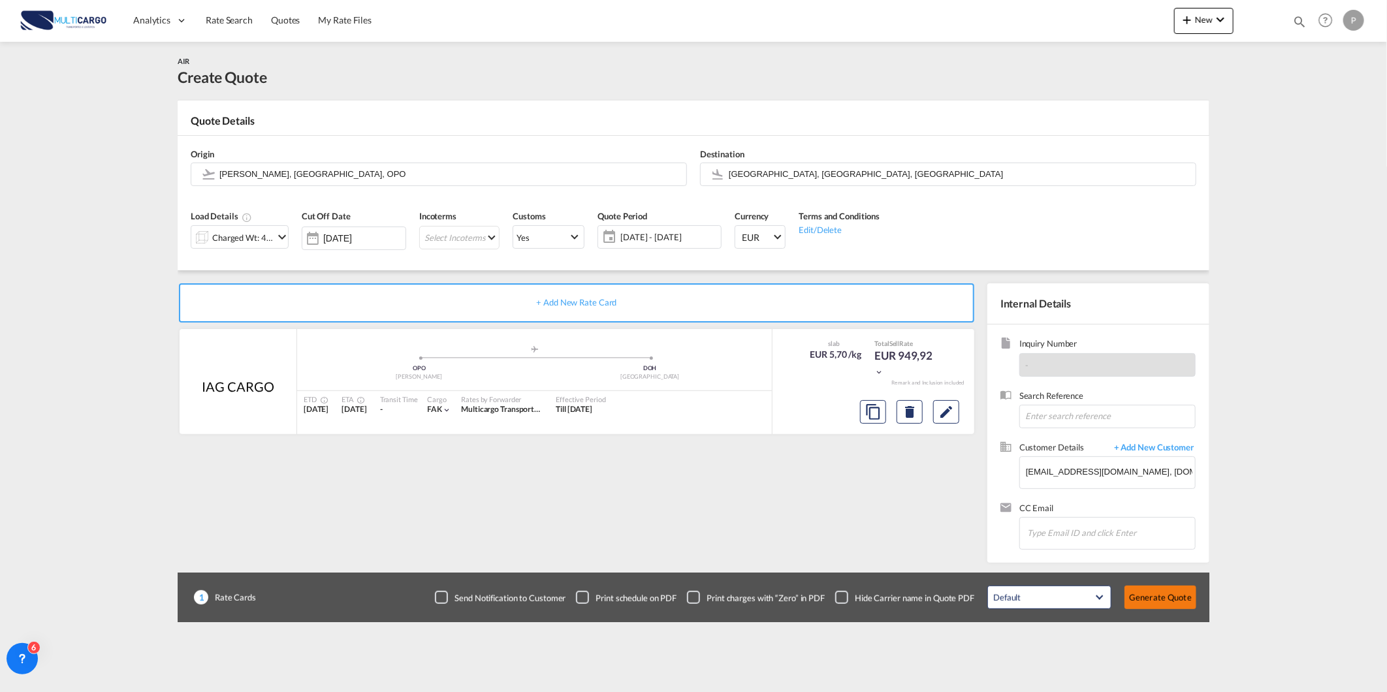
drag, startPoint x: 1156, startPoint y: 610, endPoint x: 1154, endPoint y: 599, distance: 10.6
click at [1154, 609] on div "Default All in Leg Totals Default Generate Quote" at bounding box center [1092, 597] width 222 height 37
click at [1154, 599] on button "Generate Quote" at bounding box center [1160, 598] width 72 height 24
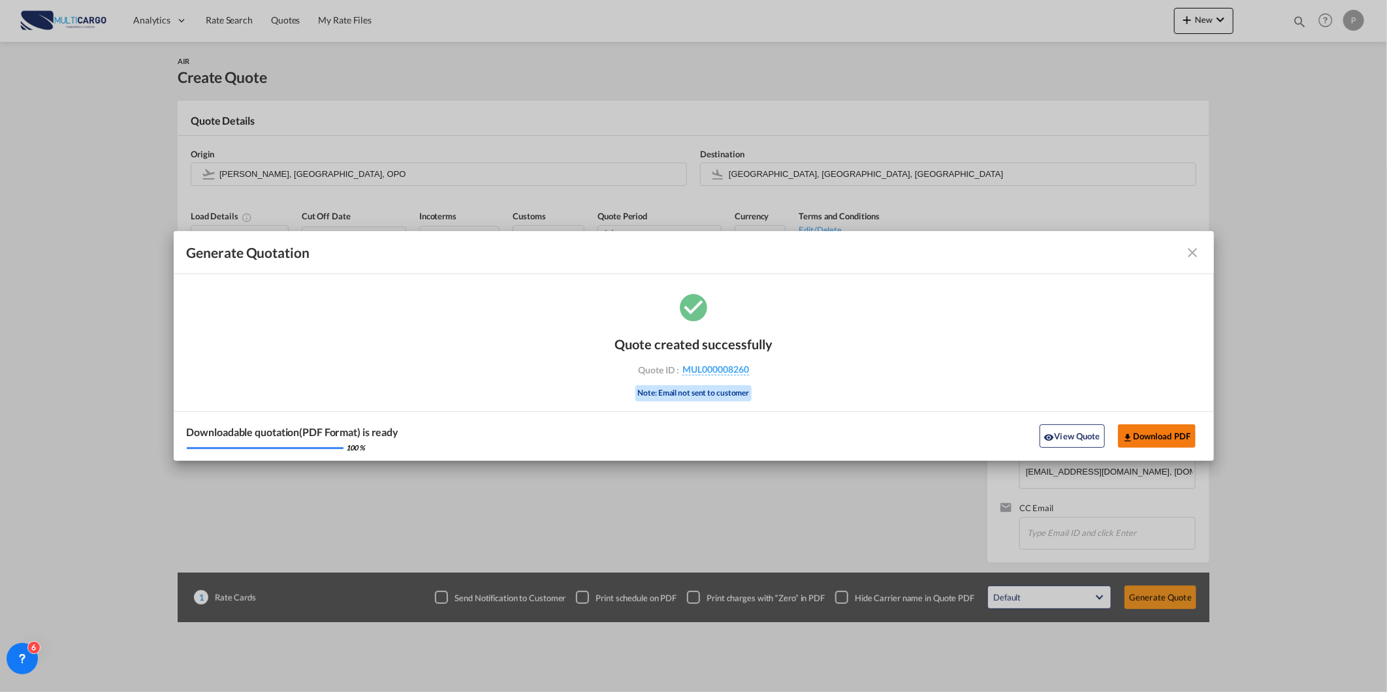
click at [1143, 436] on button "Download PDF" at bounding box center [1157, 436] width 78 height 24
drag, startPoint x: 1196, startPoint y: 257, endPoint x: 530, endPoint y: 125, distance: 678.2
click at [1196, 256] on md-icon "icon-close fg-AAA8AD cursor m-0" at bounding box center [1193, 253] width 16 height 16
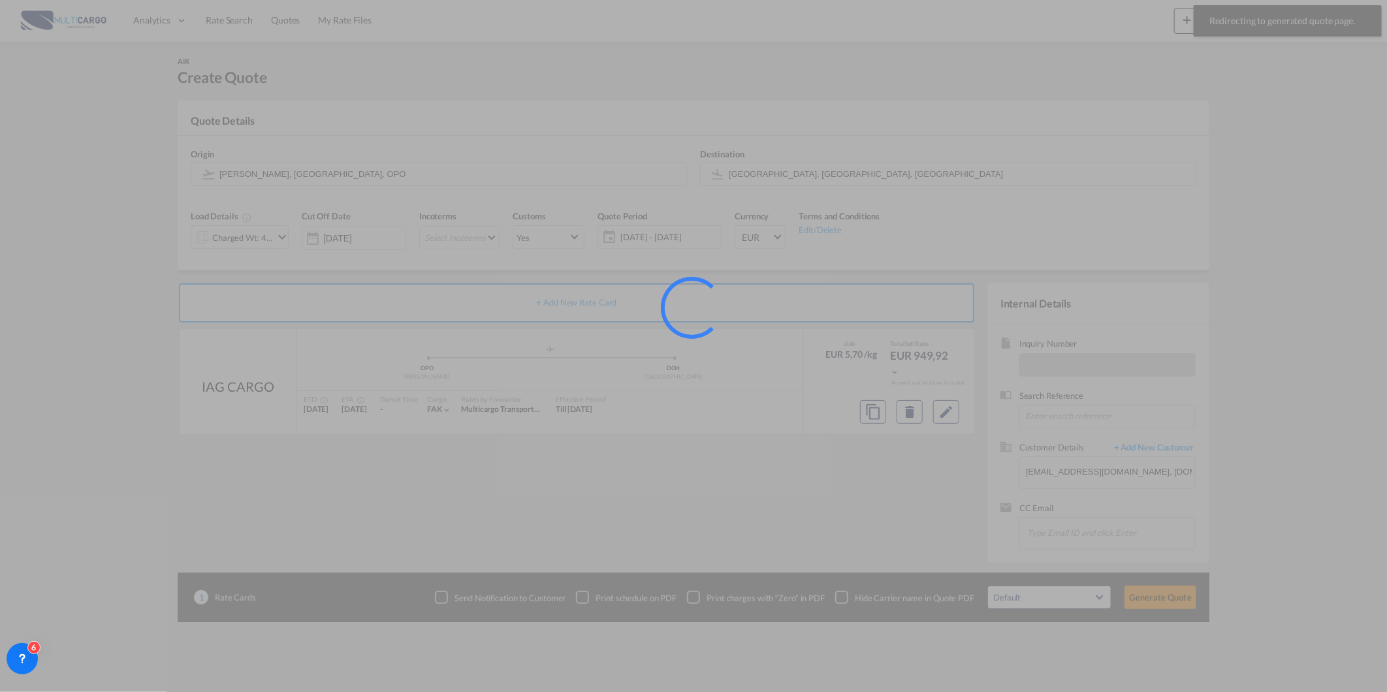
click at [277, 20] on div at bounding box center [693, 346] width 1387 height 692
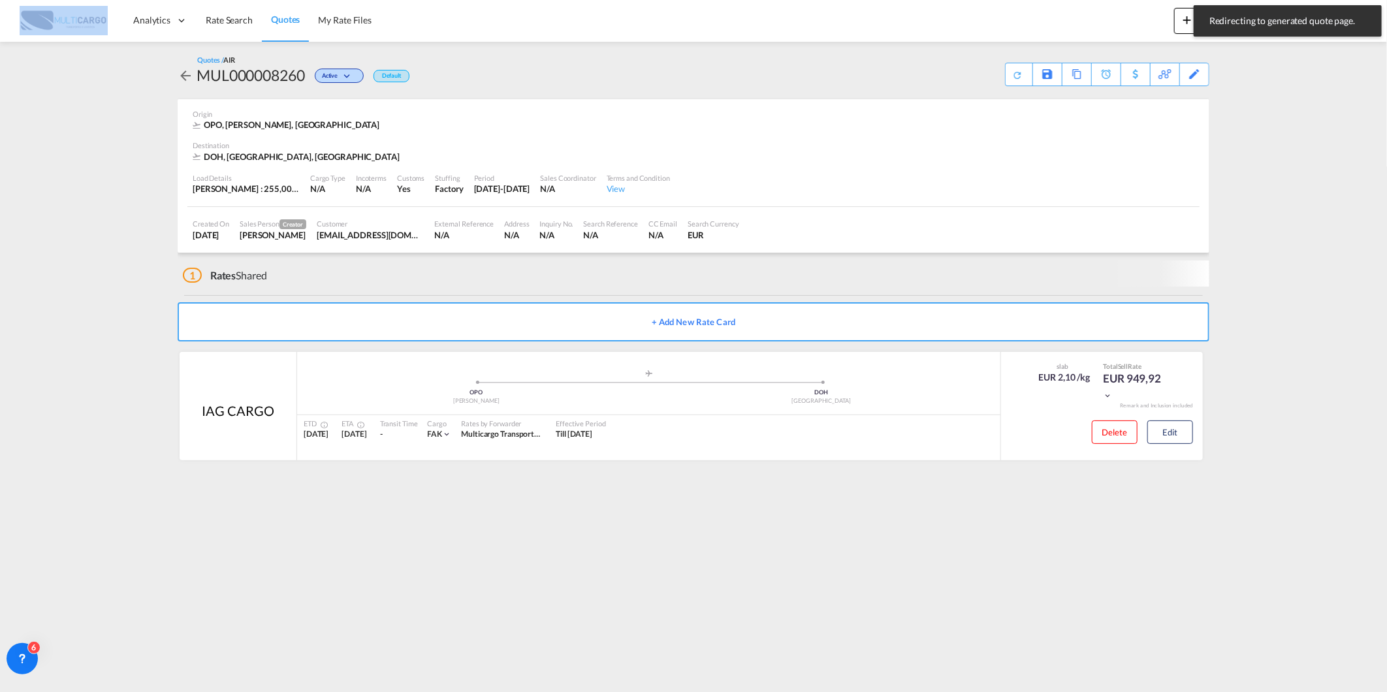
click at [277, 20] on span "Quotes" at bounding box center [285, 19] width 29 height 11
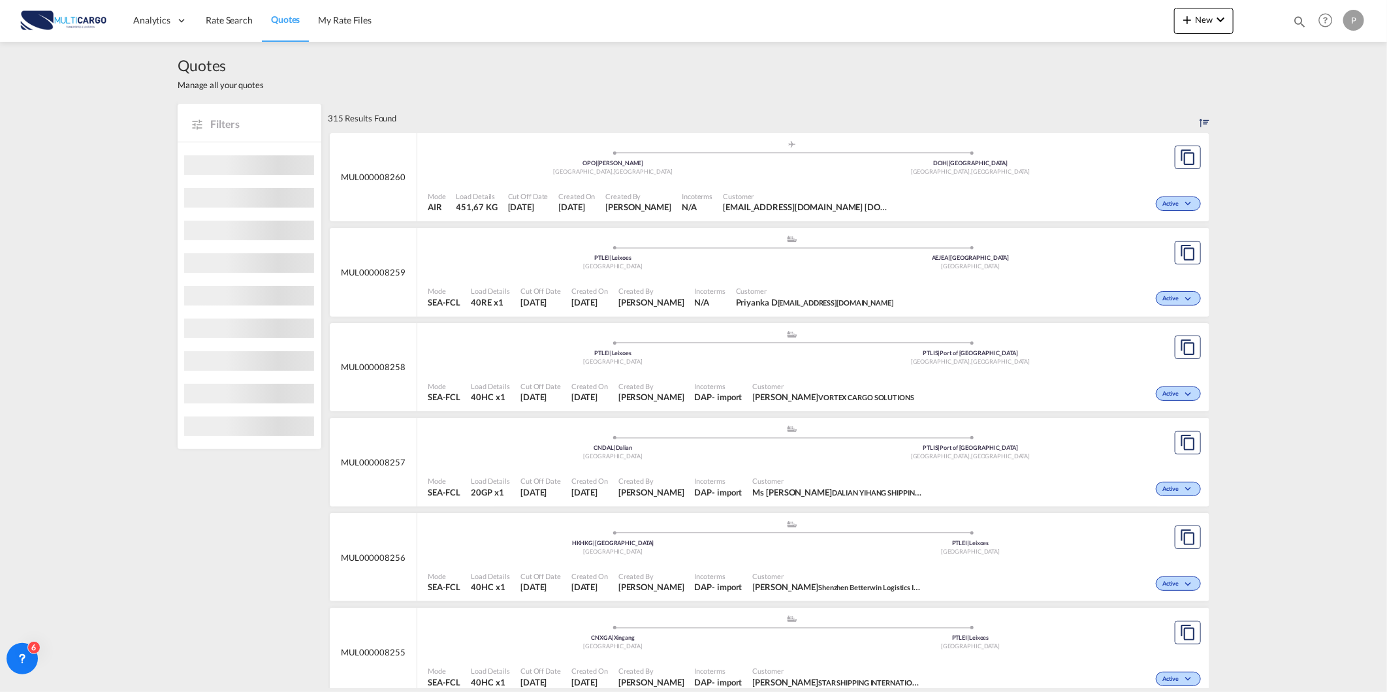
drag, startPoint x: 1279, startPoint y: 22, endPoint x: 1292, endPoint y: 20, distance: 13.2
click at [1279, 22] on div at bounding box center [1258, 20] width 51 height 39
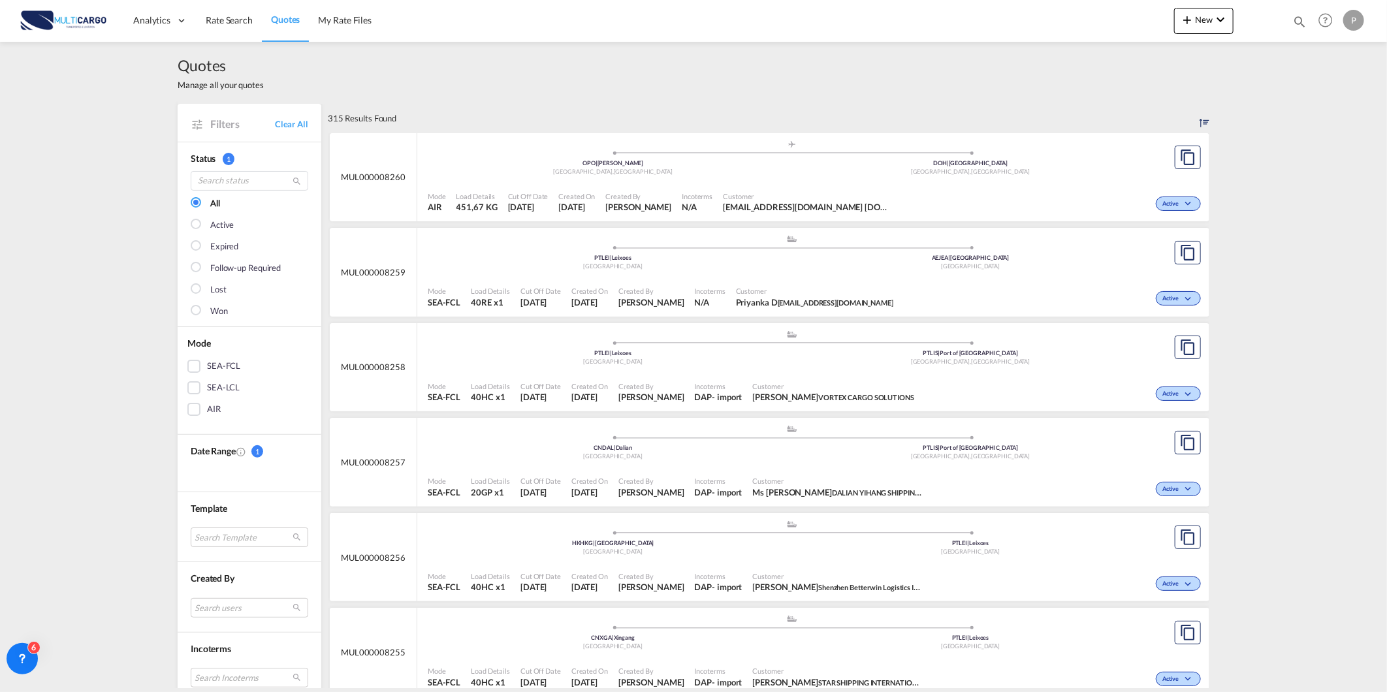
click at [1292, 20] on md-icon "icon-magnify" at bounding box center [1299, 21] width 14 height 14
drag, startPoint x: 1072, startPoint y: 29, endPoint x: 1083, endPoint y: 29, distance: 11.1
click at [1072, 29] on select "Quotes" at bounding box center [1091, 22] width 62 height 24
select select "Quotes"
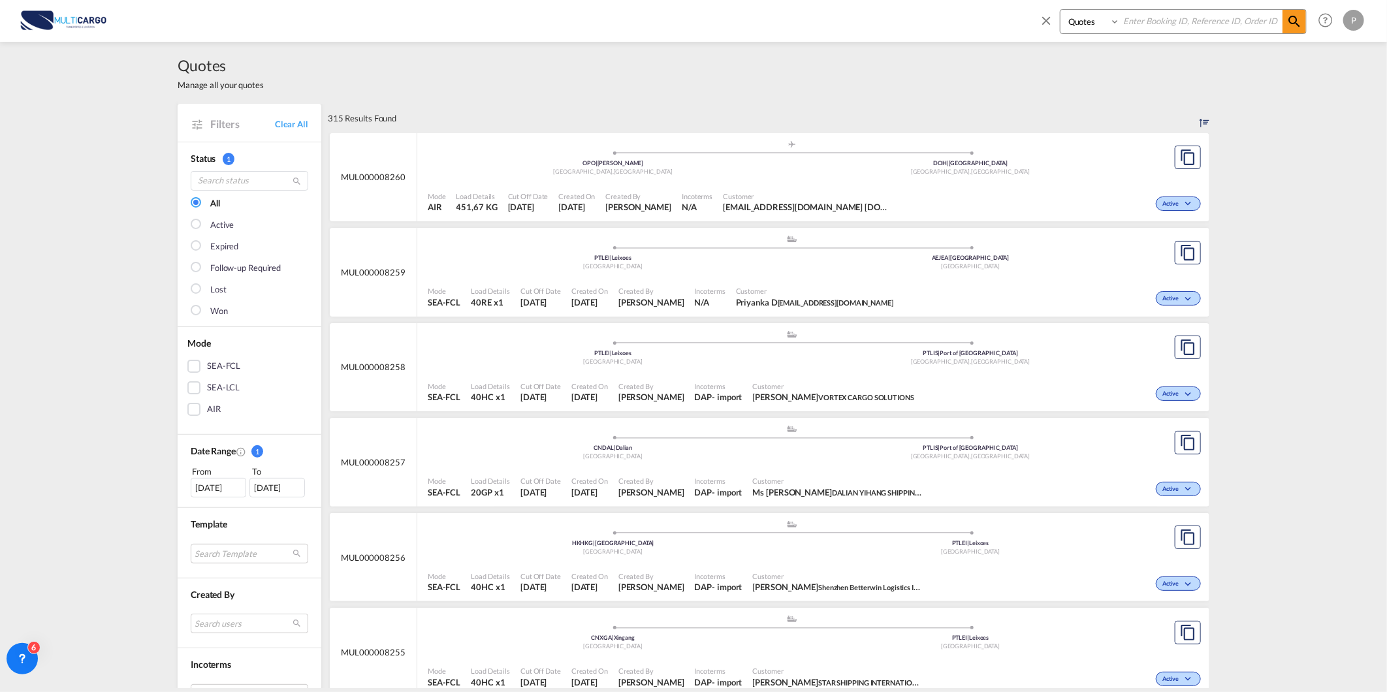
click at [1060, 10] on select "Quotes" at bounding box center [1091, 22] width 62 height 24
click at [1160, 20] on input at bounding box center [1201, 21] width 163 height 23
type input "8084"
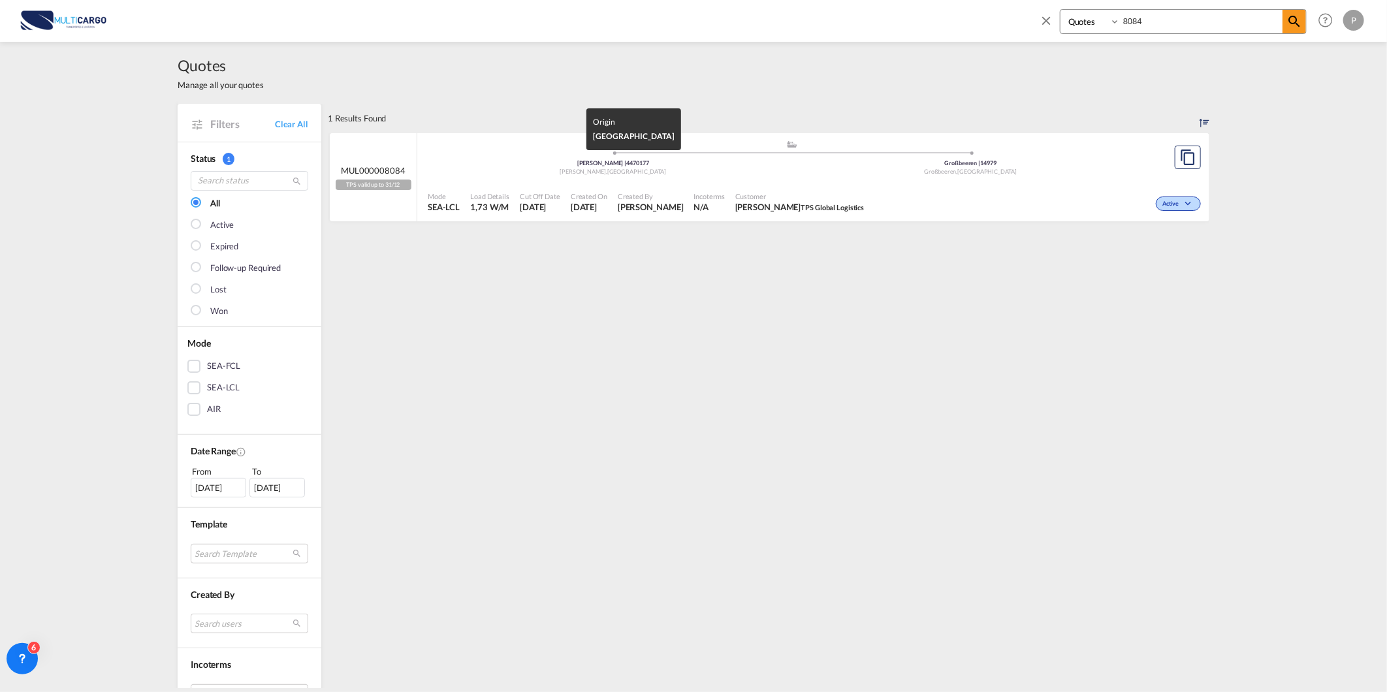
click at [492, 165] on div "[PERSON_NAME] | 4470177" at bounding box center [613, 163] width 358 height 8
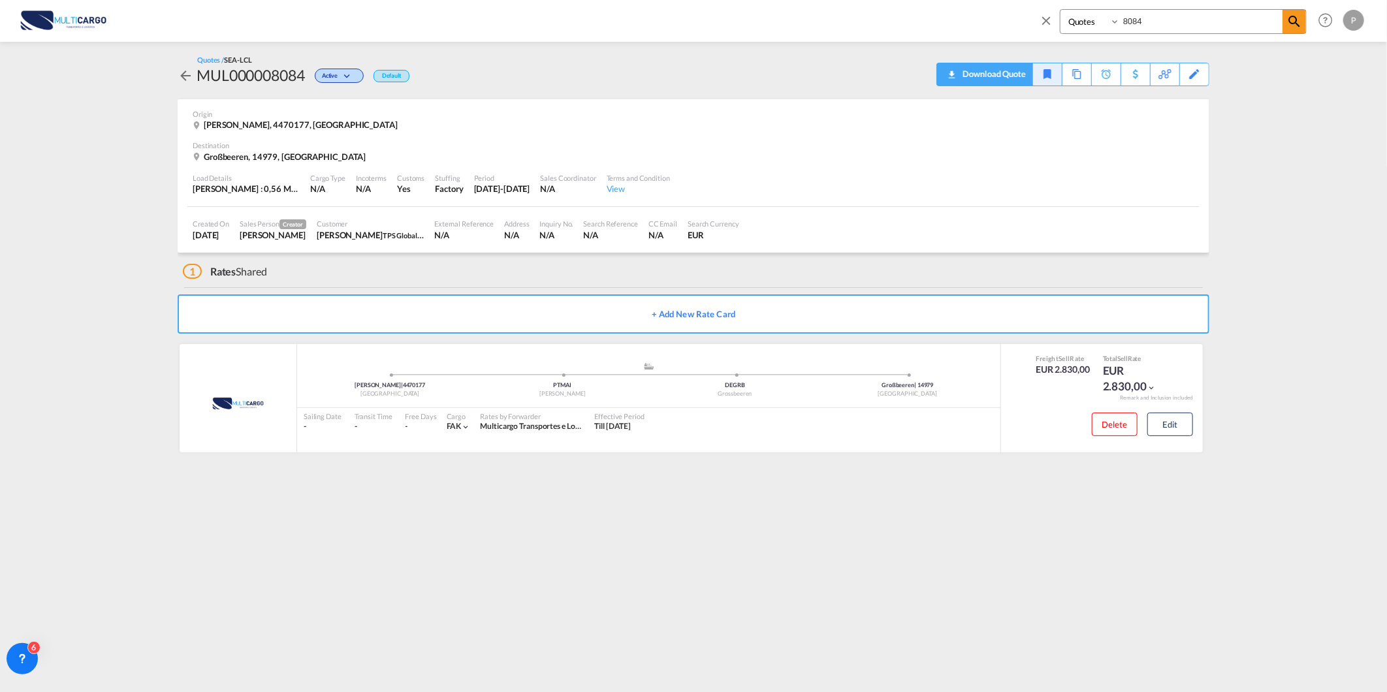
click at [1002, 74] on div "Download Quote" at bounding box center [992, 73] width 67 height 21
click at [1182, 428] on button "Edit" at bounding box center [1170, 425] width 46 height 24
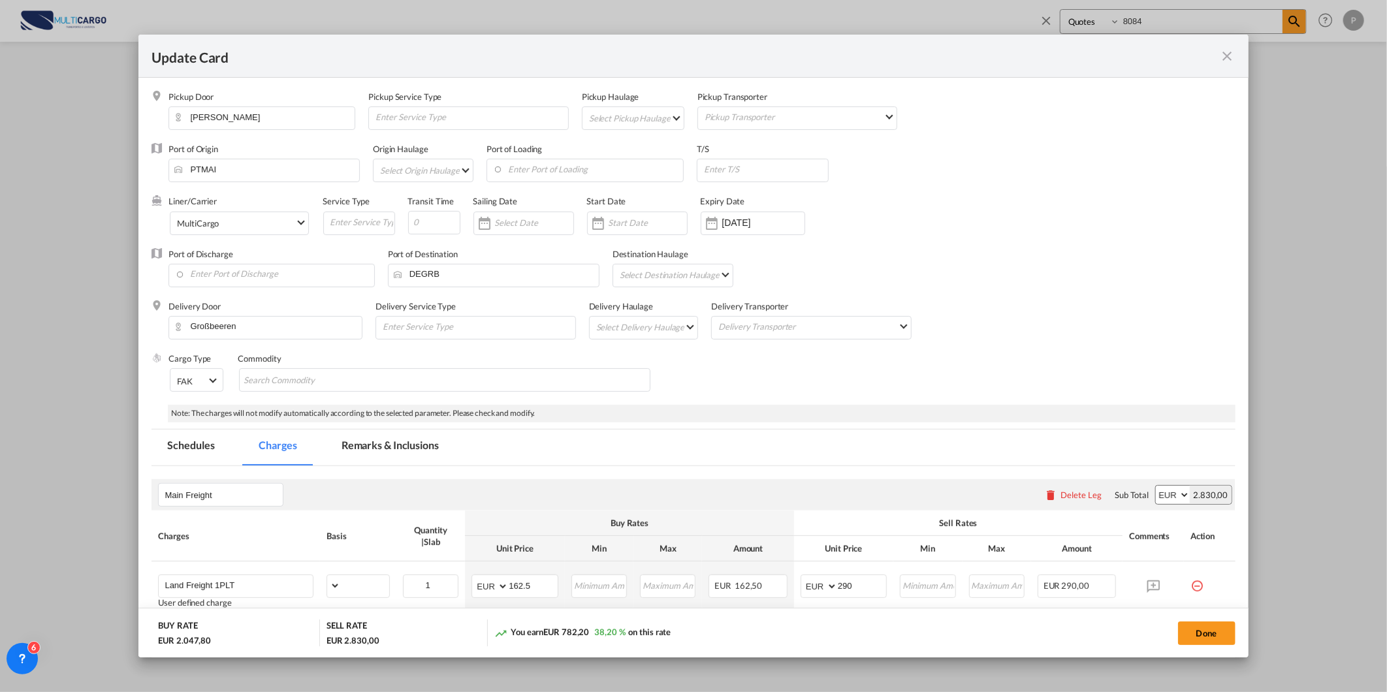
select select "per_package"
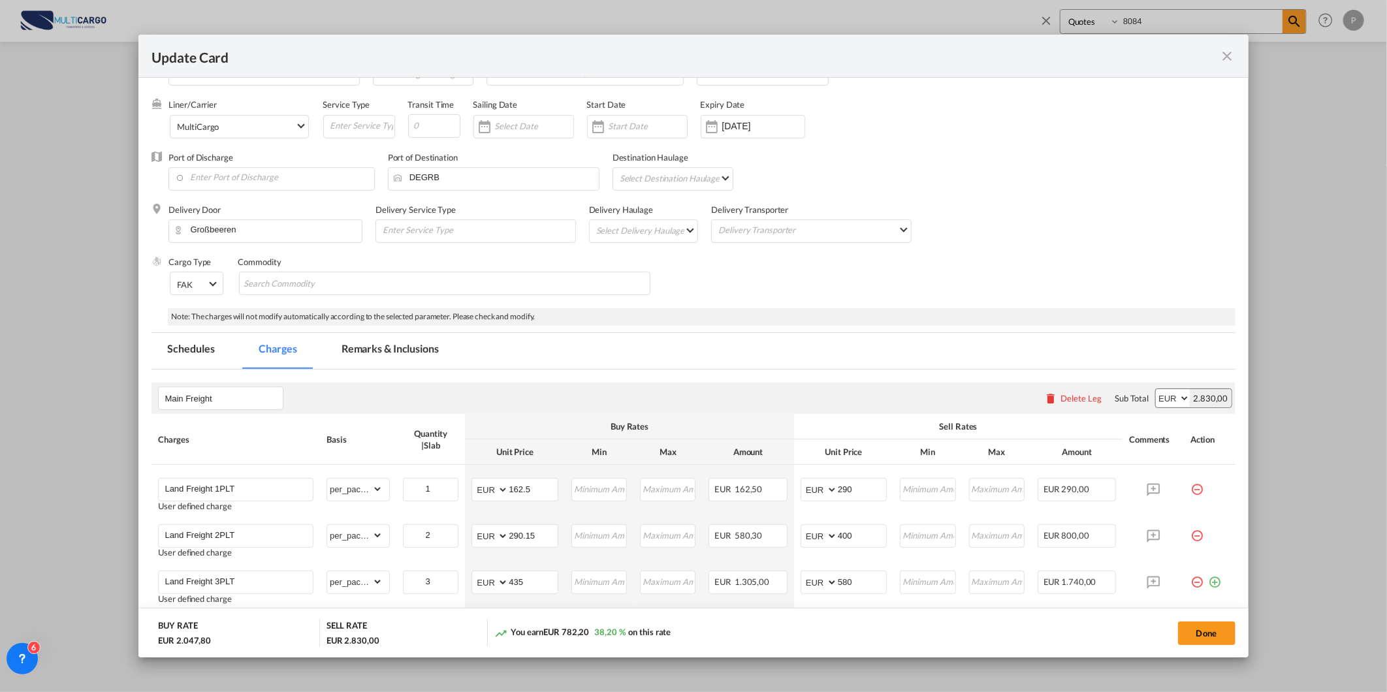
scroll to position [201, 0]
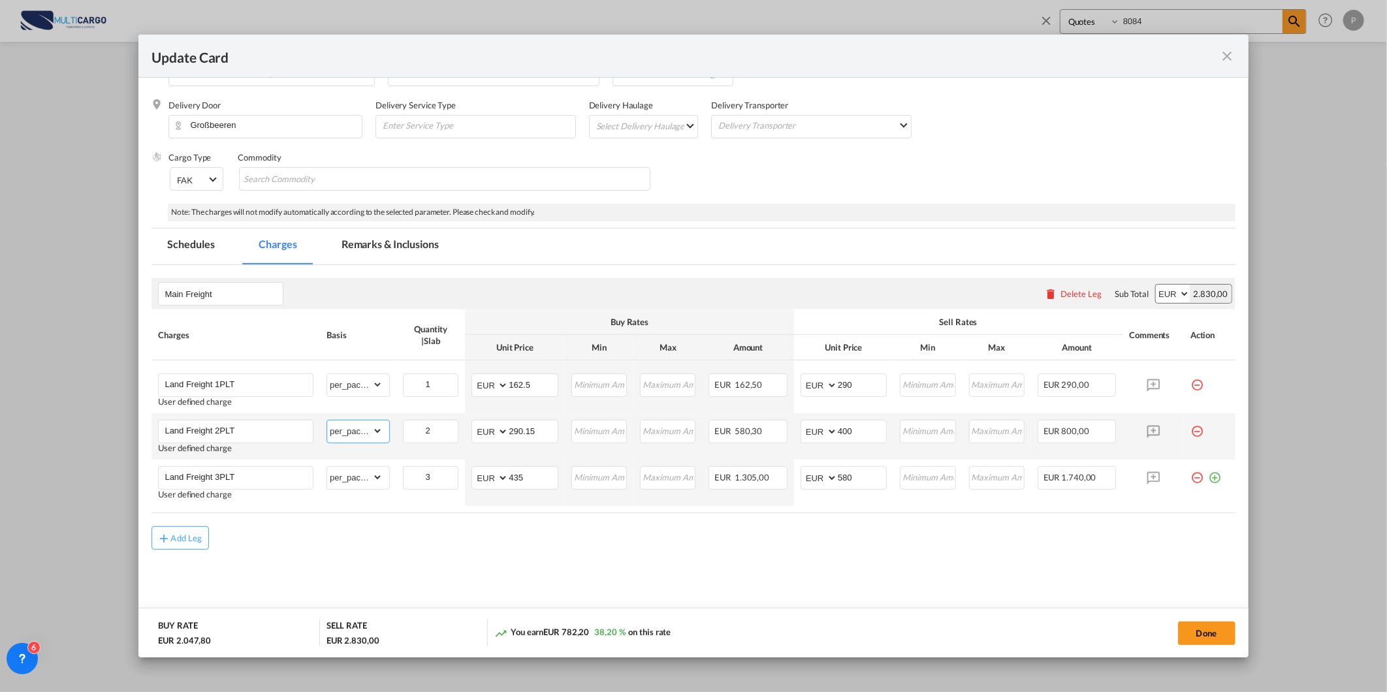
click at [371, 428] on select "gross_weight volumetric_weight per_shipment per_bl per_km per_hawb per_kg flat …" at bounding box center [355, 431] width 56 height 21
drag, startPoint x: 438, startPoint y: 430, endPoint x: 421, endPoint y: 430, distance: 17.6
click at [421, 430] on input "2" at bounding box center [431, 431] width 54 height 20
type input "1"
drag, startPoint x: 438, startPoint y: 473, endPoint x: 417, endPoint y: 473, distance: 21.5
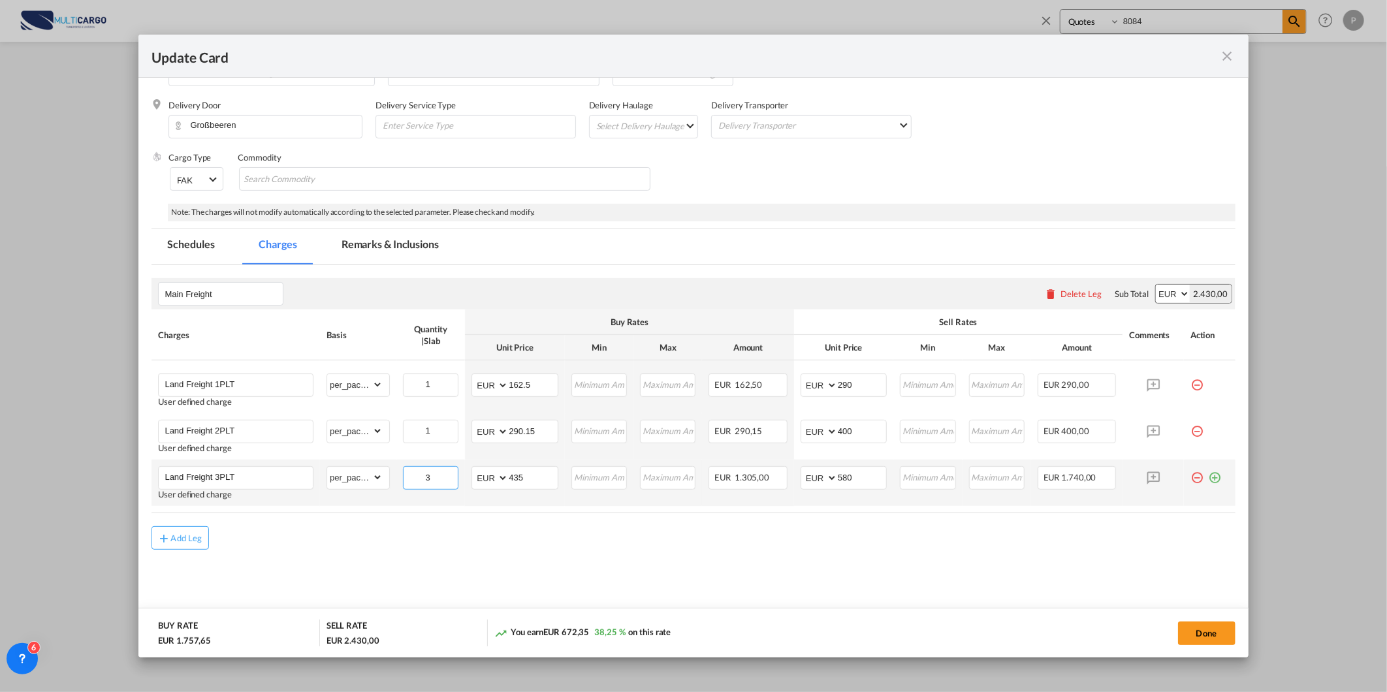
click at [417, 473] on input "3" at bounding box center [431, 477] width 54 height 20
type input "1"
click at [557, 546] on div "Add Leg" at bounding box center [692, 538] width 1083 height 24
click at [1200, 632] on button "Done" at bounding box center [1206, 634] width 57 height 24
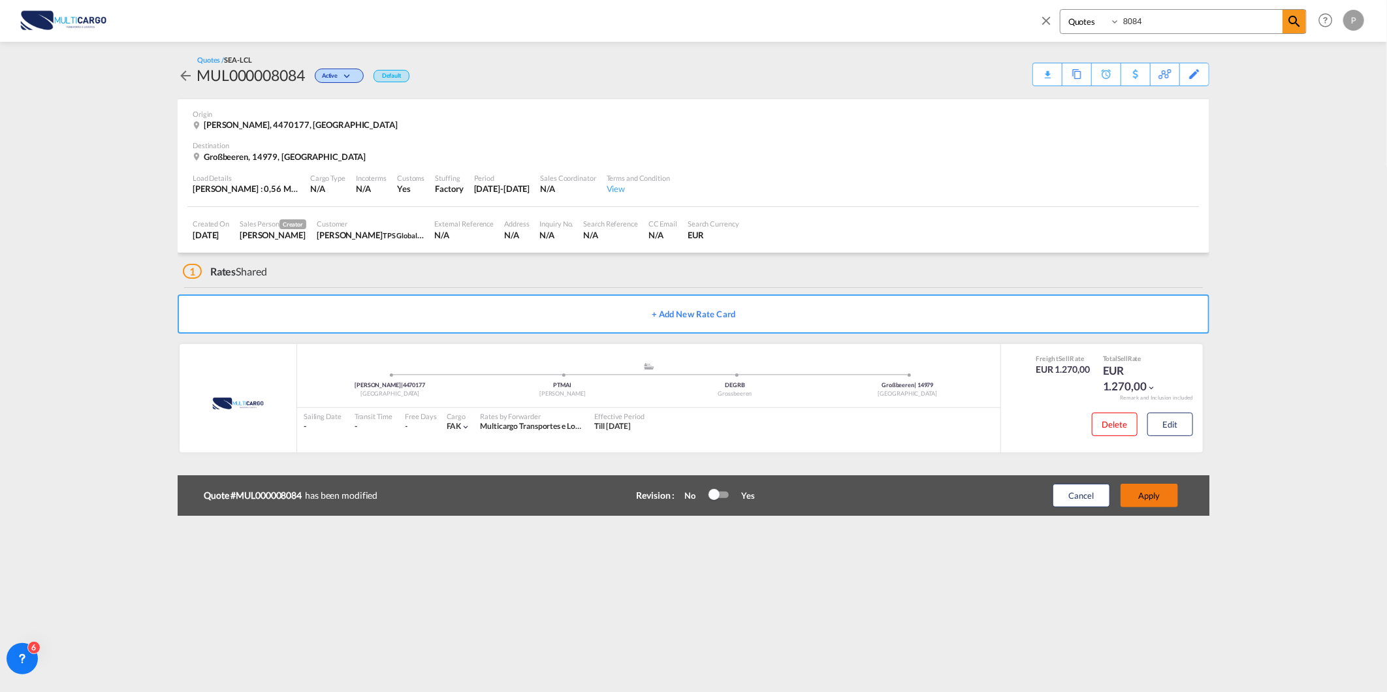
click at [1158, 496] on button "Apply" at bounding box center [1149, 496] width 57 height 24
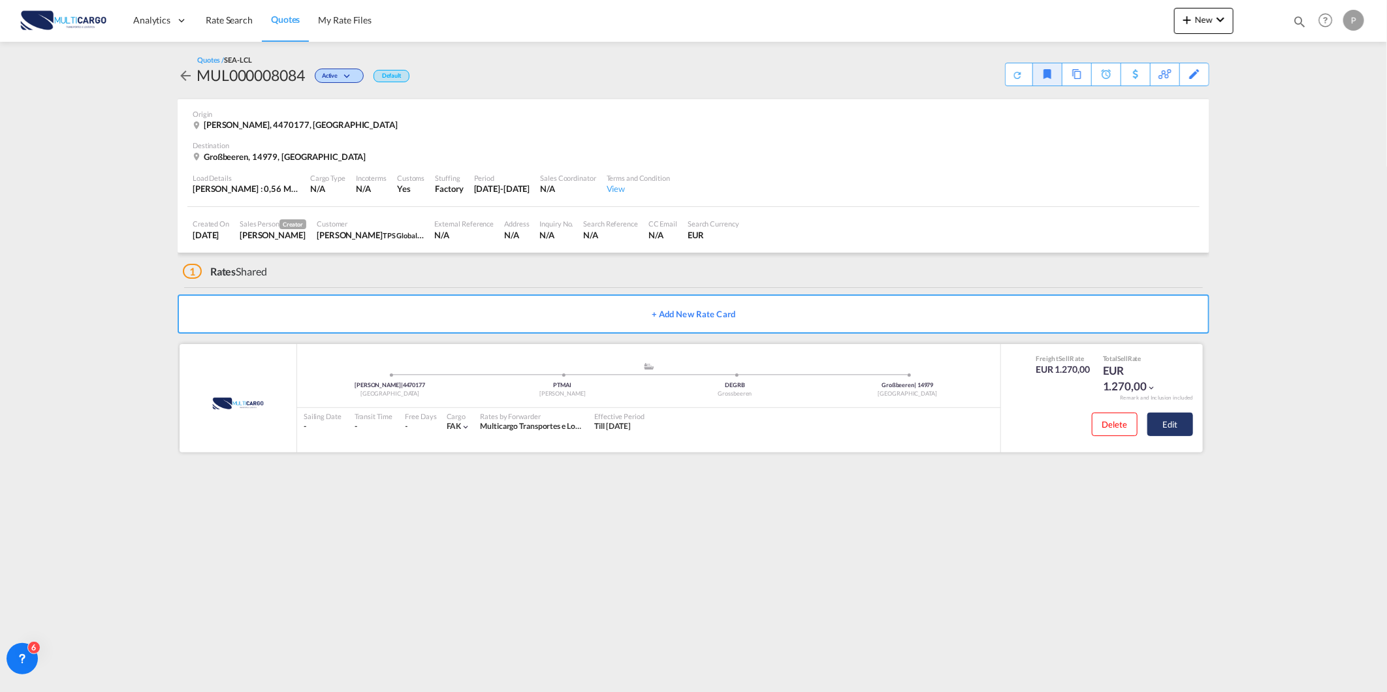
click at [1169, 426] on button "Edit" at bounding box center [1170, 425] width 46 height 24
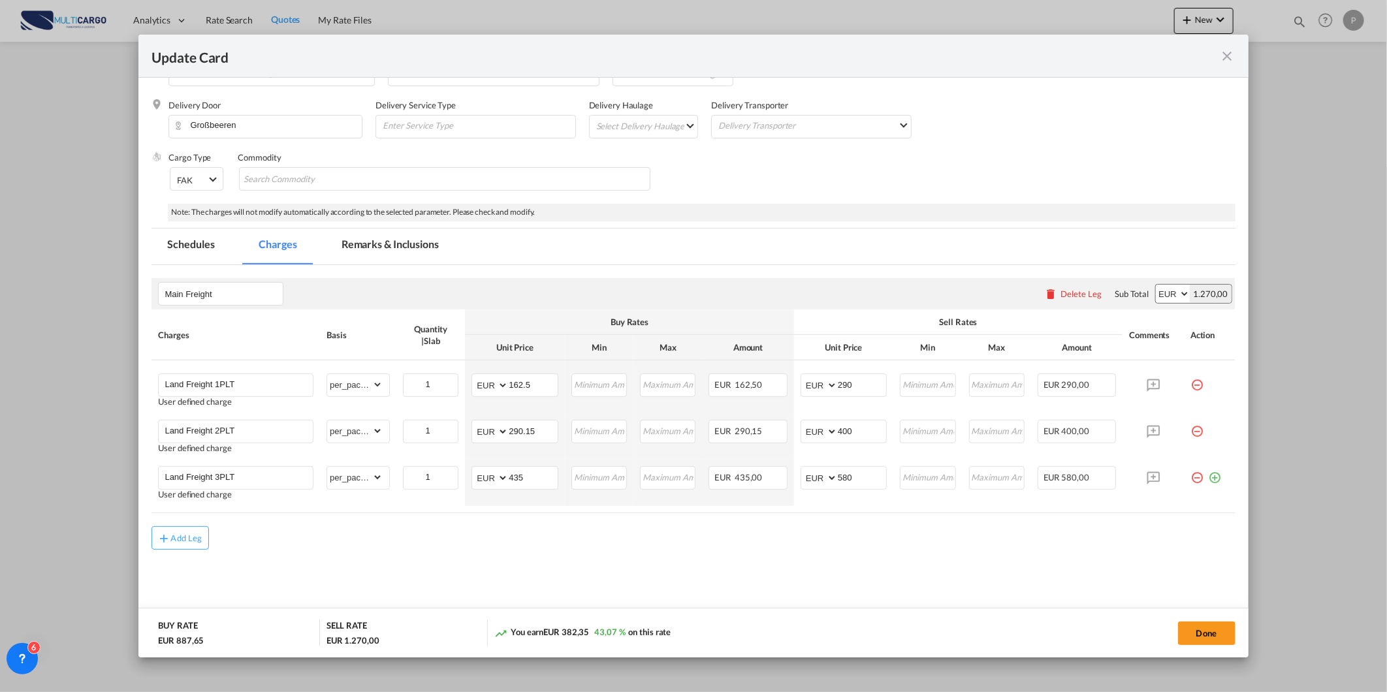
click at [1228, 61] on md-icon "icon-close fg-AAA8AD m-0 pointer" at bounding box center [1228, 56] width 16 height 16
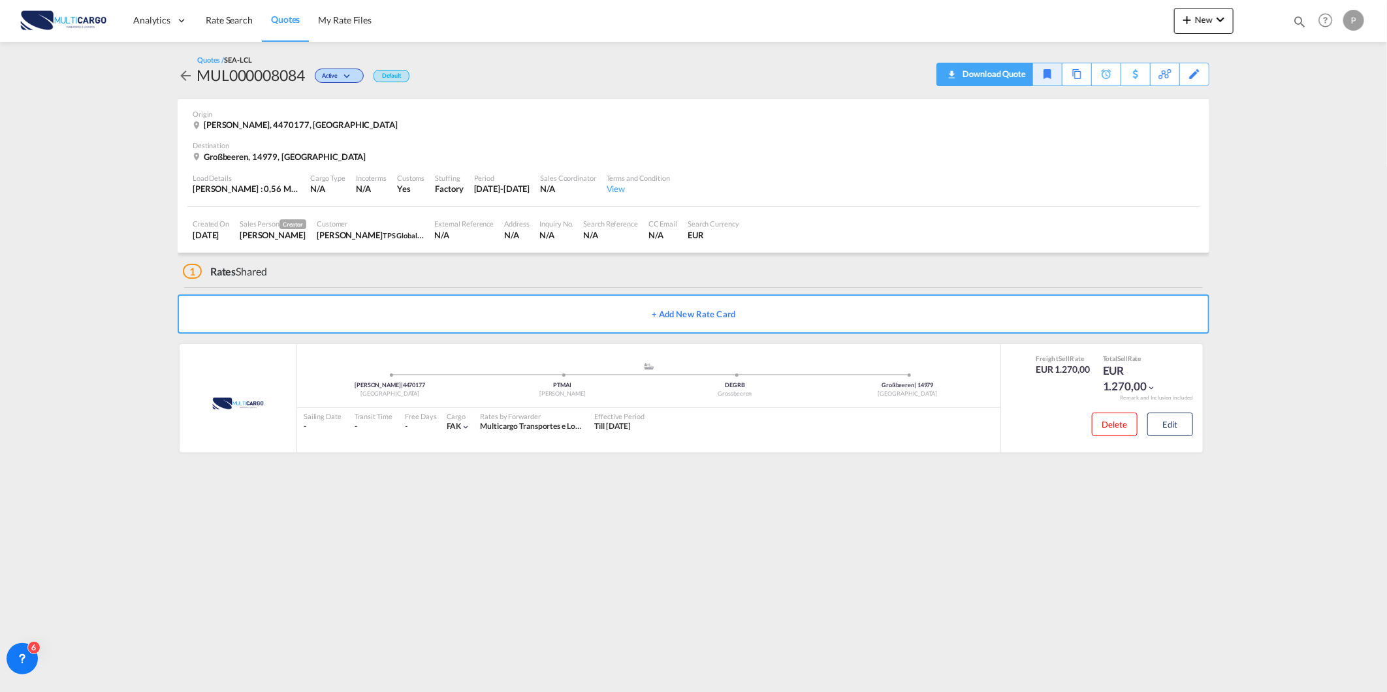
click at [1015, 77] on div "Download Quote" at bounding box center [992, 73] width 67 height 21
